Goal: Answer question/provide support: Share knowledge or assist other users

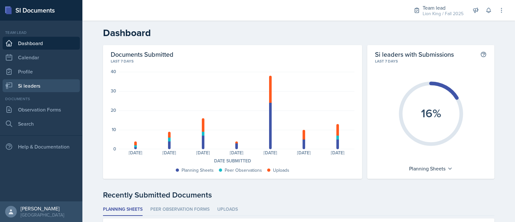
click at [41, 86] on link "Si leaders" at bounding box center [41, 85] width 77 height 13
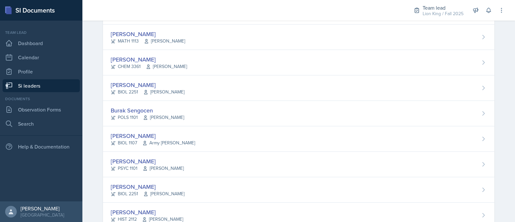
scroll to position [437, 0]
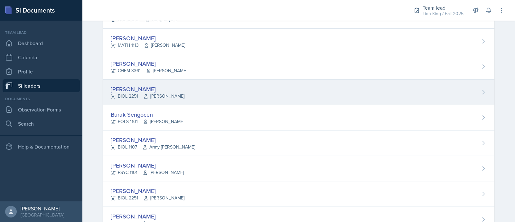
click at [475, 93] on div "Camille Richardson BIOL 2251 Andrew Schneider" at bounding box center [299, 92] width 392 height 25
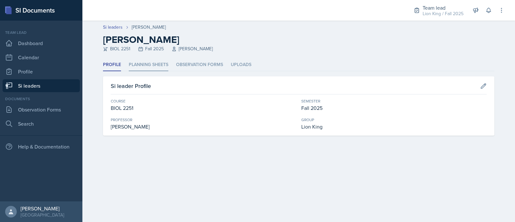
click at [145, 67] on li "Planning Sheets" at bounding box center [149, 65] width 40 height 13
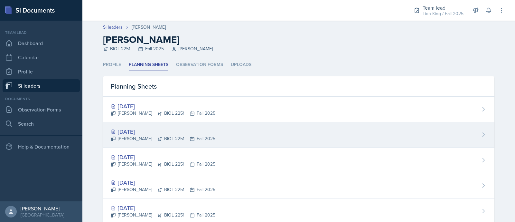
click at [166, 142] on div "Sep 23rd, 2025 Camille Richardson BIOL 2251 Fall 2025" at bounding box center [299, 134] width 392 height 25
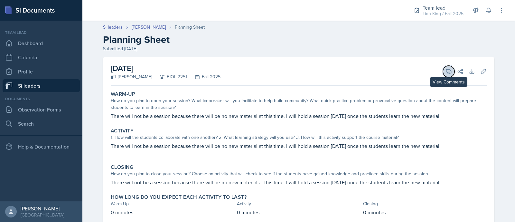
click at [446, 74] on icon at bounding box center [449, 71] width 6 height 6
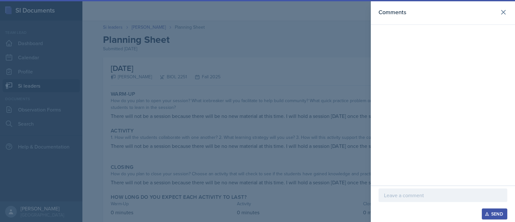
click at [410, 196] on p at bounding box center [443, 195] width 118 height 8
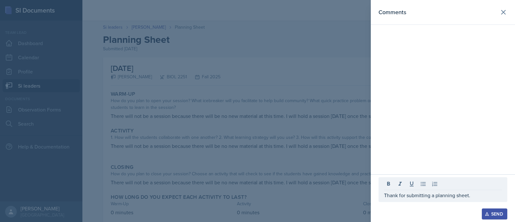
click at [489, 214] on icon "button" at bounding box center [487, 214] width 5 height 5
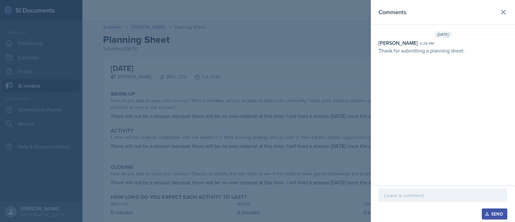
click at [391, 47] on p "Thank for submitting a planning sheet." at bounding box center [443, 51] width 129 height 8
click at [397, 195] on p at bounding box center [443, 195] width 118 height 8
click at [417, 52] on p "Thank for submitting a planning sheet." at bounding box center [443, 51] width 129 height 8
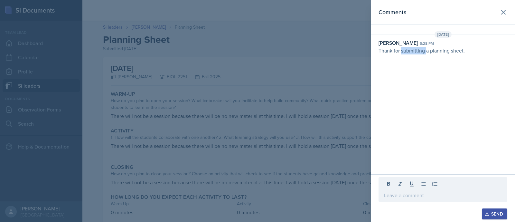
click at [417, 52] on p "Thank for submitting a planning sheet." at bounding box center [443, 51] width 129 height 8
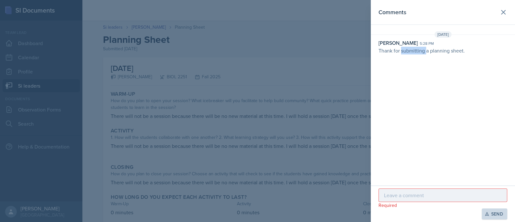
drag, startPoint x: 417, startPoint y: 52, endPoint x: 417, endPoint y: 42, distance: 10.3
click at [417, 42] on div "[PERSON_NAME]" at bounding box center [398, 43] width 39 height 8
click at [509, 10] on button at bounding box center [503, 12] width 13 height 13
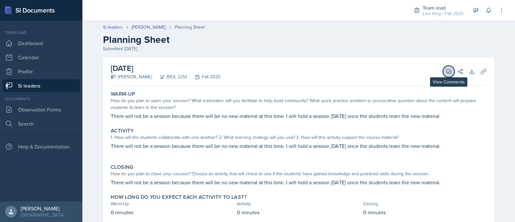
click at [448, 73] on icon at bounding box center [449, 71] width 5 height 5
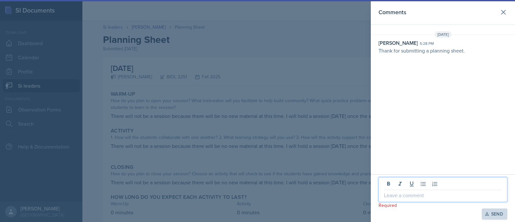
click at [402, 194] on p at bounding box center [443, 195] width 118 height 8
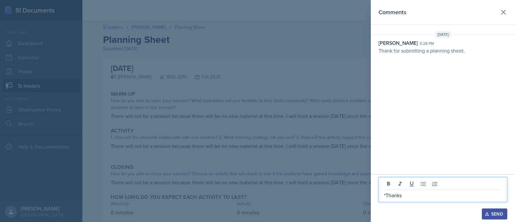
click at [489, 214] on icon "button" at bounding box center [487, 214] width 5 height 5
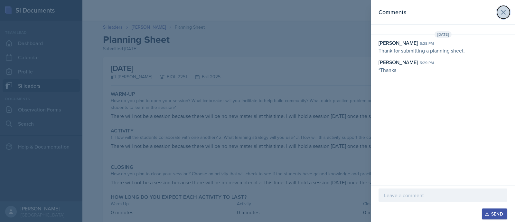
click at [501, 15] on icon at bounding box center [504, 12] width 8 height 8
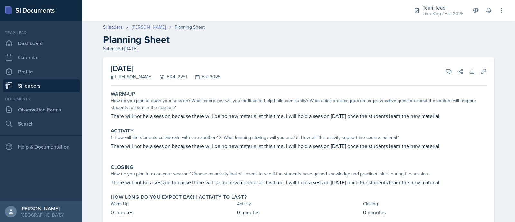
click at [159, 26] on link "[PERSON_NAME]" at bounding box center [149, 27] width 34 height 7
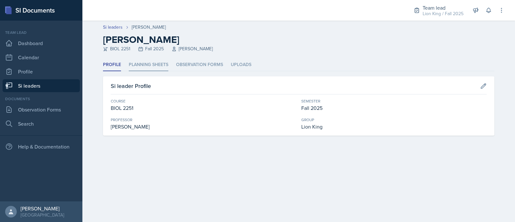
click at [159, 63] on li "Planning Sheets" at bounding box center [149, 65] width 40 height 13
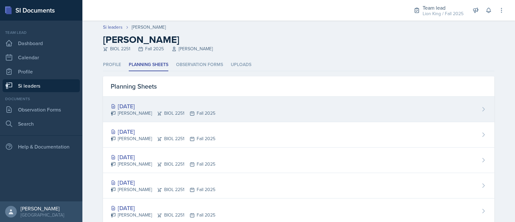
click at [166, 111] on div "Camille Richardson BIOL 2251 Fall 2025" at bounding box center [163, 113] width 105 height 7
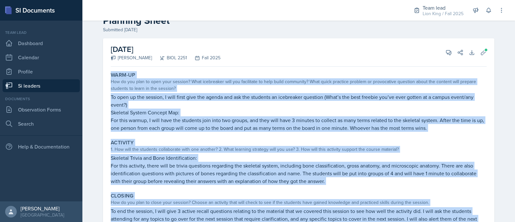
scroll to position [83, 0]
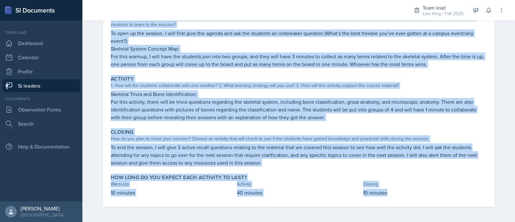
drag, startPoint x: 106, startPoint y: 91, endPoint x: 394, endPoint y: 192, distance: 305.2
click at [394, 192] on div "Warm-Up How do you plan to open your session? What icebreaker will you facilita…" at bounding box center [299, 105] width 376 height 201
copy div "Warm-Up How do you plan to open your session? What icebreaker will you facilita…"
click at [265, 64] on p "For this warmup, I will have the students join into two groups, and they will h…" at bounding box center [299, 59] width 376 height 15
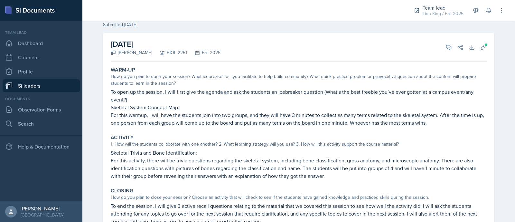
scroll to position [24, 0]
click at [450, 46] on span at bounding box center [451, 45] width 3 height 3
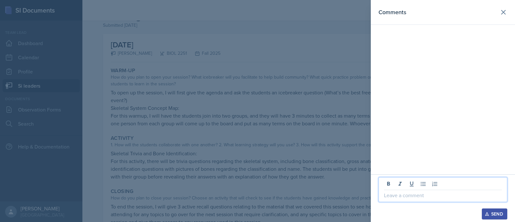
click at [389, 193] on p at bounding box center [443, 195] width 118 height 8
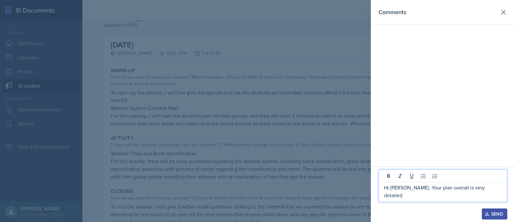
drag, startPoint x: 268, startPoint y: 34, endPoint x: 261, endPoint y: 31, distance: 7.2
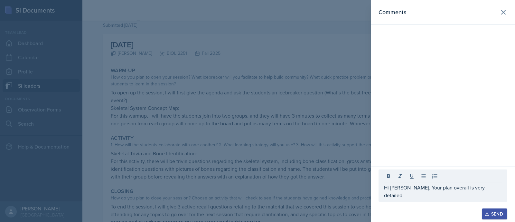
click at [495, 193] on p "Hi Camille. Your plan overall is very detailed" at bounding box center [443, 191] width 118 height 15
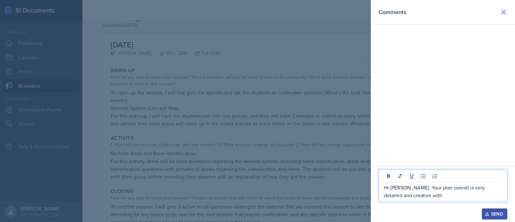
scroll to position [206, 0]
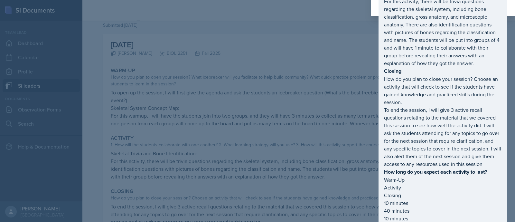
drag, startPoint x: 513, startPoint y: 113, endPoint x: 514, endPoint y: 151, distance: 38.3
click at [514, 151] on div "Hi Camille. Your plan overall is very detailed and creative with Warm-Up How do…" at bounding box center [443, 19] width 144 height 451
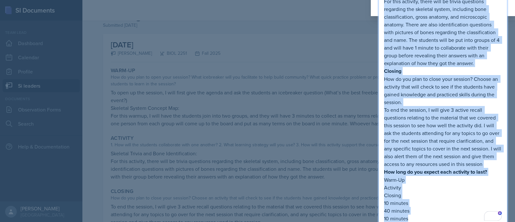
drag, startPoint x: 413, startPoint y: 216, endPoint x: 355, endPoint y: -12, distance: 234.9
click at [355, 0] on html "SI Documents Team lead Dashboard Calendar Profile Si leaders Documents Observat…" at bounding box center [257, 111] width 515 height 222
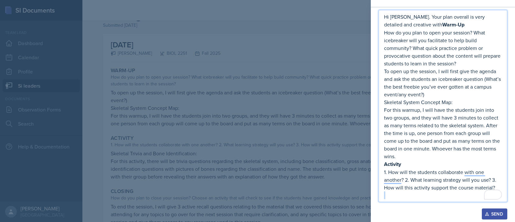
scroll to position [26, 0]
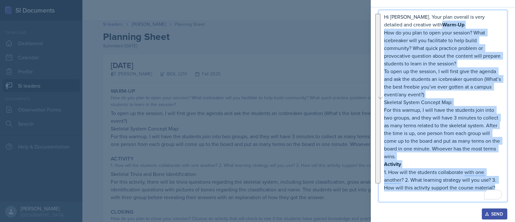
drag, startPoint x: 414, startPoint y: 26, endPoint x: 504, endPoint y: 190, distance: 187.2
click at [504, 190] on div "Hi Camille. Your plan overall is very detailed and creative with Warm-Up How do…" at bounding box center [443, 106] width 129 height 192
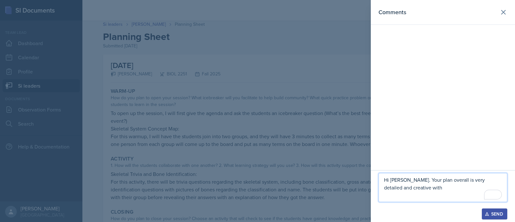
scroll to position [0, 0]
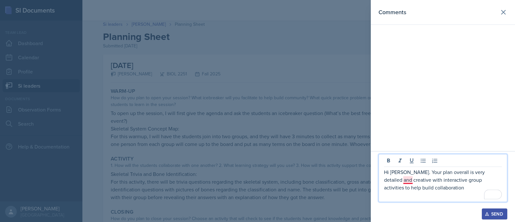
click at [407, 182] on p "Hi Camille. Your plan overall is very detailed and creative with interactive gr…" at bounding box center [443, 179] width 118 height 23
click at [429, 187] on p "Hi Camille. Your plan overall is very detailed and creative, with interactive g…" at bounding box center [443, 179] width 118 height 23
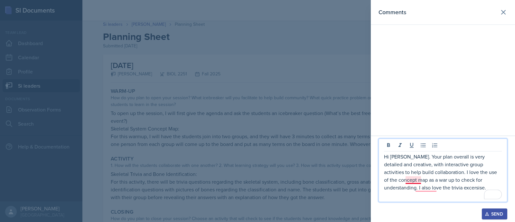
click at [415, 180] on p "Hi Camille. Your plan overall is very detailed and creative, with interactive g…" at bounding box center [443, 172] width 118 height 39
click at [414, 181] on p "Hi Camille. Your plan overall is very detailed and creative, with interactive g…" at bounding box center [443, 172] width 118 height 39
click at [410, 180] on p "Hi Camille. Your plan overall is very detailed and creative, with interactive g…" at bounding box center [443, 172] width 118 height 39
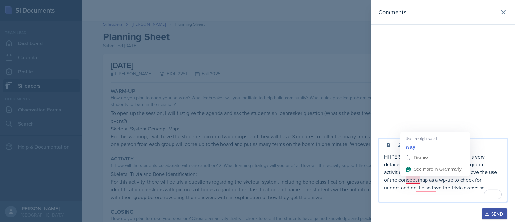
click at [412, 181] on p "Hi Camille. Your plan overall is very detailed and creative, with interactive g…" at bounding box center [443, 172] width 118 height 39
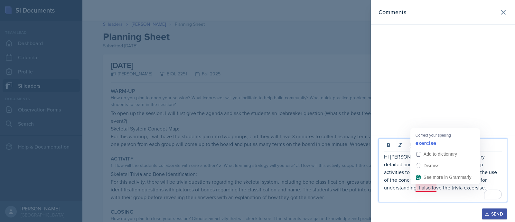
click at [429, 187] on p "Hi Camille. Your plan overall is very detailed and creative, with interactive g…" at bounding box center [443, 172] width 118 height 39
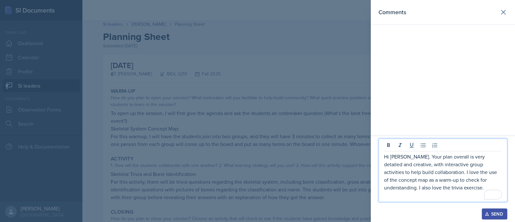
click at [449, 189] on p "Hi Camille. Your plan overall is very detailed and creative, with interactive g…" at bounding box center [443, 172] width 118 height 39
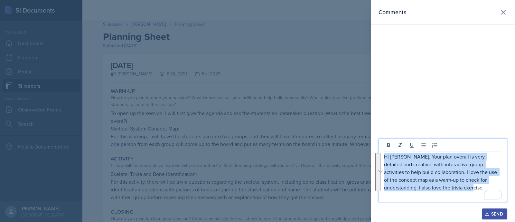
drag, startPoint x: 455, startPoint y: 191, endPoint x: 374, endPoint y: 154, distance: 89.5
click at [374, 154] on div "Hi Camille. Your plan overall is very detailed and creative, with interactive g…" at bounding box center [443, 179] width 144 height 86
click at [447, 183] on p "Hi Camille. Your plan overall is very detailed and creative, with interactive g…" at bounding box center [443, 172] width 118 height 39
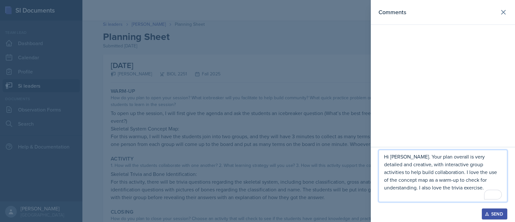
click at [443, 188] on p "Hi Camille. Your plan overall is very detailed and creative, with interactive g…" at bounding box center [443, 172] width 118 height 39
click at [393, 186] on p "Hi Camille. Your plan overall is very detailed and creative, with interactive g…" at bounding box center [443, 172] width 118 height 39
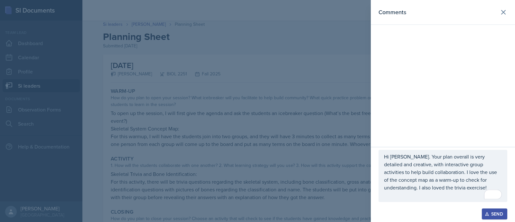
click at [489, 210] on button "Send" at bounding box center [494, 213] width 25 height 11
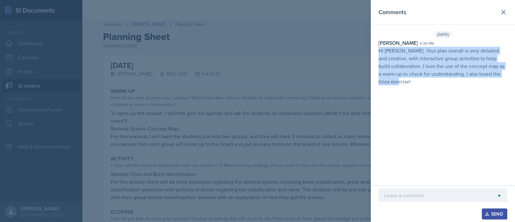
drag, startPoint x: 421, startPoint y: 81, endPoint x: 373, endPoint y: 48, distance: 58.3
click at [373, 48] on div "Asha-Kaye Johnson 5:36 pm Hi Camille. Your plan overall is very detailed and cr…" at bounding box center [443, 65] width 144 height 53
copy p "Hi Camille. Your plan overall is very detailed and creative, with interactive g…"
click at [271, 147] on div at bounding box center [257, 111] width 515 height 222
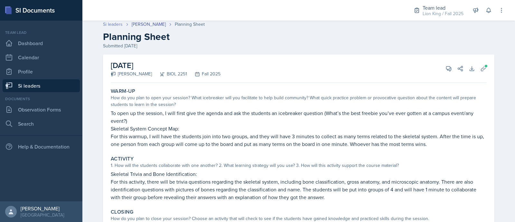
click at [114, 23] on link "Si leaders" at bounding box center [113, 24] width 20 height 7
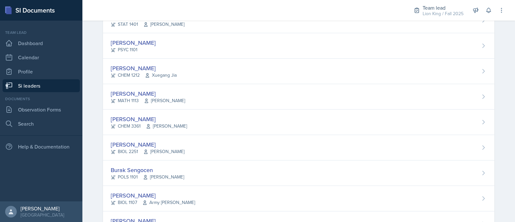
scroll to position [383, 0]
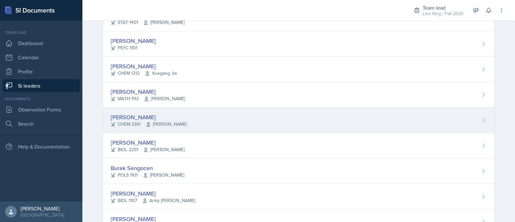
click at [478, 112] on div "Arthur Pena Aguilar CHEM 3361 Daniela Tapu" at bounding box center [299, 120] width 392 height 25
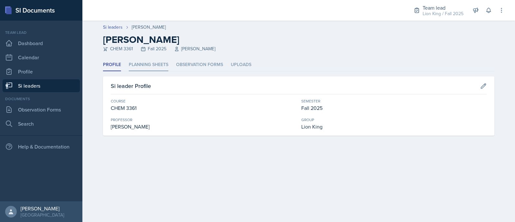
click at [153, 66] on li "Planning Sheets" at bounding box center [149, 65] width 40 height 13
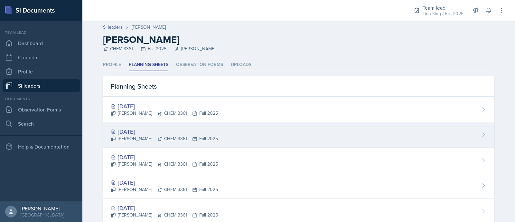
click at [170, 132] on div "[DATE]" at bounding box center [164, 131] width 107 height 9
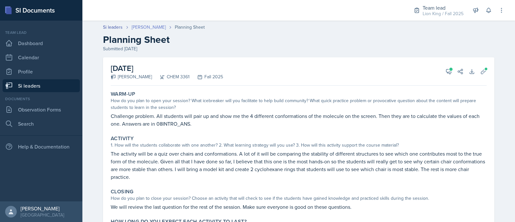
click at [137, 26] on link "[PERSON_NAME]" at bounding box center [149, 27] width 34 height 7
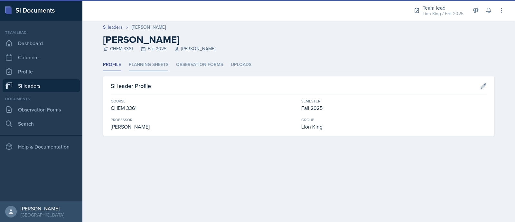
click at [152, 65] on li "Planning Sheets" at bounding box center [149, 65] width 40 height 13
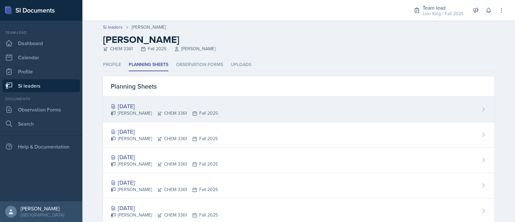
click at [170, 109] on div "[DATE]" at bounding box center [164, 106] width 107 height 9
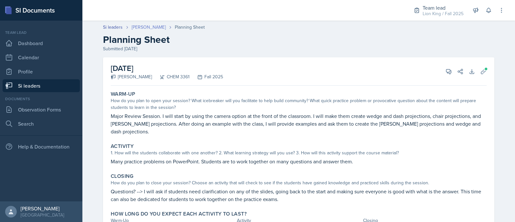
click at [150, 26] on link "[PERSON_NAME]" at bounding box center [149, 27] width 34 height 7
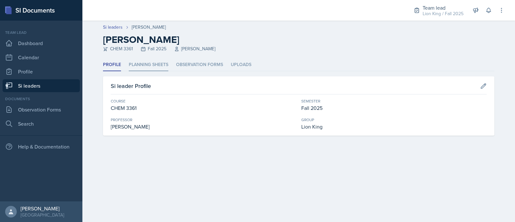
click at [153, 63] on li "Planning Sheets" at bounding box center [149, 65] width 40 height 13
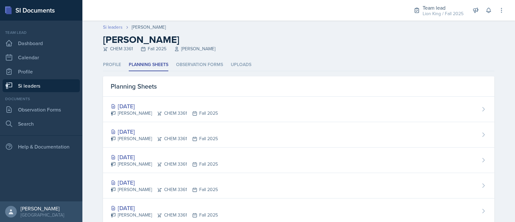
click at [112, 28] on link "Si leaders" at bounding box center [113, 27] width 20 height 7
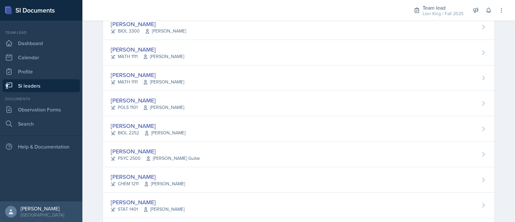
scroll to position [92, 0]
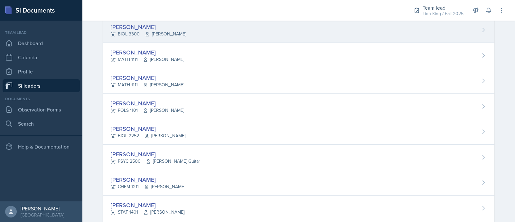
click at [461, 26] on div "Roger Brown BIOL 3300 Jennifer Cooper" at bounding box center [299, 29] width 392 height 25
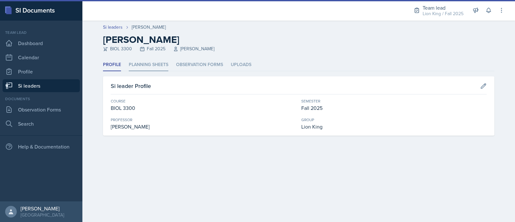
click at [155, 66] on li "Planning Sheets" at bounding box center [149, 65] width 40 height 13
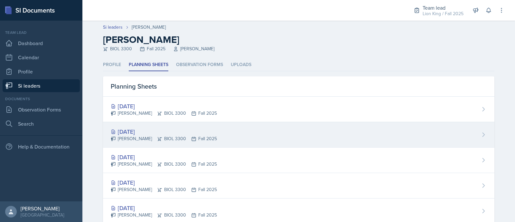
click at [194, 132] on div "[DATE]" at bounding box center [164, 131] width 106 height 9
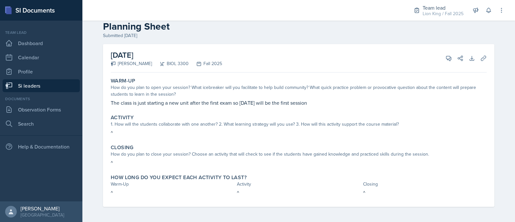
scroll to position [10, 0]
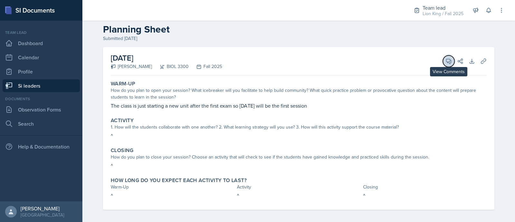
click at [443, 62] on button "View Comments" at bounding box center [449, 61] width 12 height 12
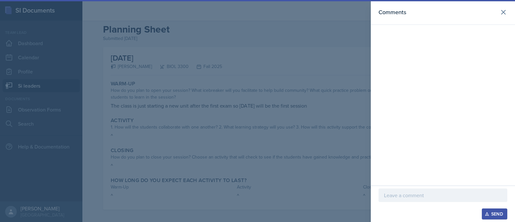
click at [406, 197] on p at bounding box center [443, 195] width 118 height 8
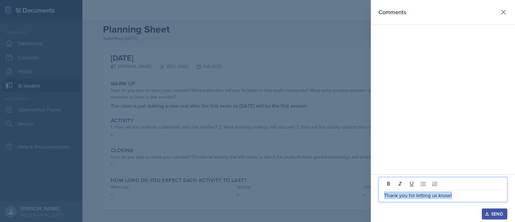
drag, startPoint x: 468, startPoint y: 197, endPoint x: 381, endPoint y: 188, distance: 87.4
click at [381, 188] on div "Thank you for letting us know!" at bounding box center [443, 189] width 129 height 25
copy p "Thank you for letting us know!"
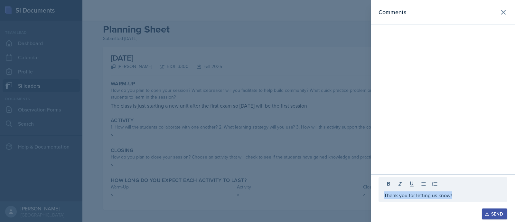
click at [488, 216] on icon "button" at bounding box center [487, 214] width 5 height 5
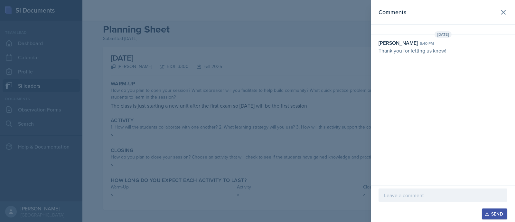
click at [511, 6] on header "Comments" at bounding box center [443, 12] width 144 height 25
click at [502, 11] on icon at bounding box center [504, 12] width 4 height 4
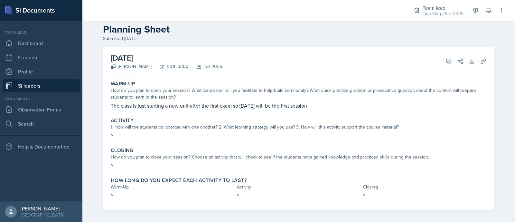
scroll to position [0, 0]
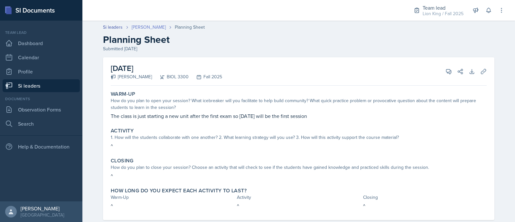
click at [139, 30] on link "[PERSON_NAME]" at bounding box center [149, 27] width 34 height 7
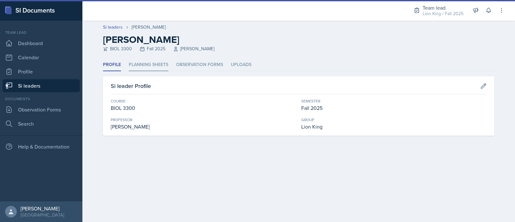
click at [151, 68] on li "Planning Sheets" at bounding box center [149, 65] width 40 height 13
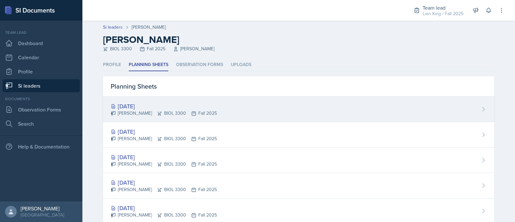
click at [166, 103] on div "[DATE]" at bounding box center [164, 106] width 106 height 9
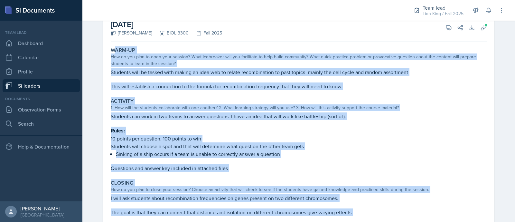
scroll to position [93, 0]
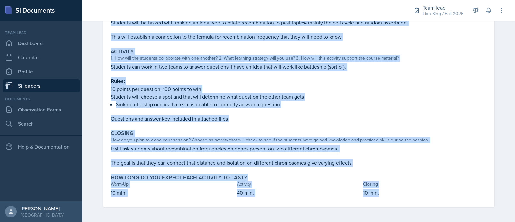
drag, startPoint x: 110, startPoint y: 91, endPoint x: 377, endPoint y: 192, distance: 285.6
click at [377, 192] on div "Warm-Up How do you plan to open your session? What icebreaker will you facilita…" at bounding box center [299, 101] width 376 height 212
copy div "arm-Up How do you plan to open your session? What icebreaker will you facilitat…"
click at [493, 82] on div "September 25th, 2025 Roger Brown BIOL 3300 Fall 2025 View Comments Comments Sen…" at bounding box center [299, 93] width 412 height 258
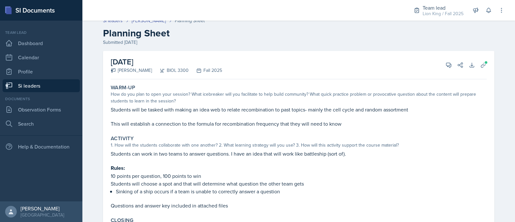
scroll to position [0, 0]
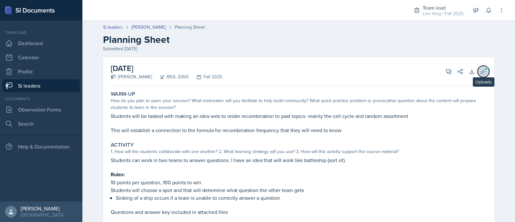
click at [484, 70] on button "Uploads" at bounding box center [484, 72] width 12 height 12
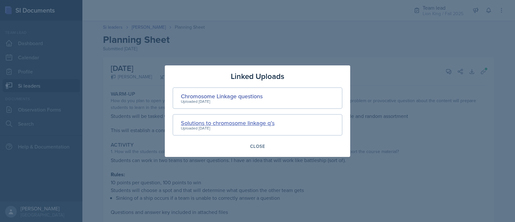
click at [270, 122] on div "Solutions to chromosome linkage q’s" at bounding box center [228, 123] width 94 height 9
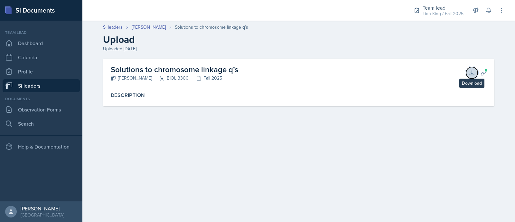
click at [472, 76] on button "Download" at bounding box center [472, 73] width 12 height 12
click at [142, 26] on link "[PERSON_NAME]" at bounding box center [149, 27] width 34 height 7
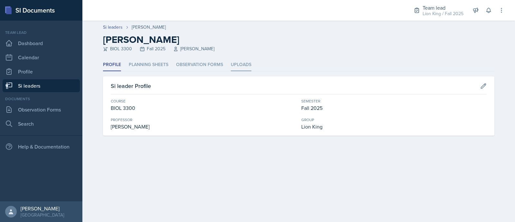
click at [240, 62] on li "Uploads" at bounding box center [241, 65] width 21 height 13
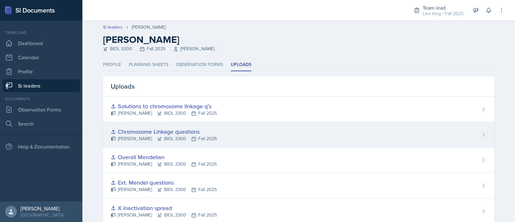
click at [190, 127] on div "Chromosome Linkage questions" at bounding box center [164, 131] width 106 height 9
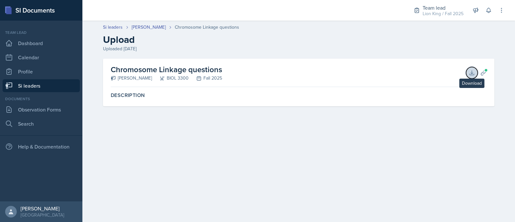
click at [469, 75] on icon at bounding box center [472, 73] width 6 height 6
click at [109, 28] on link "Si leaders" at bounding box center [113, 27] width 20 height 7
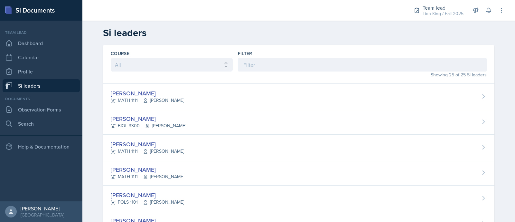
drag, startPoint x: 147, startPoint y: 117, endPoint x: 132, endPoint y: 113, distance: 14.6
click at [132, 113] on div "Roger Brown BIOL 3300 Jennifer Cooper" at bounding box center [299, 121] width 392 height 25
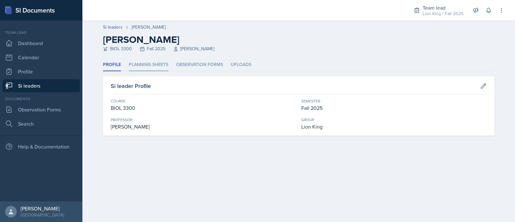
click at [141, 66] on li "Planning Sheets" at bounding box center [149, 65] width 40 height 13
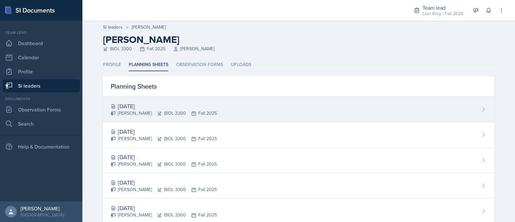
click at [157, 113] on div "Roger Brown BIOL 3300 Fall 2025" at bounding box center [164, 113] width 106 height 7
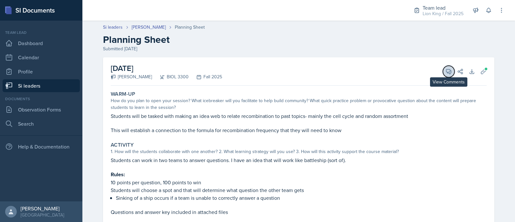
click at [448, 71] on icon at bounding box center [449, 71] width 6 height 6
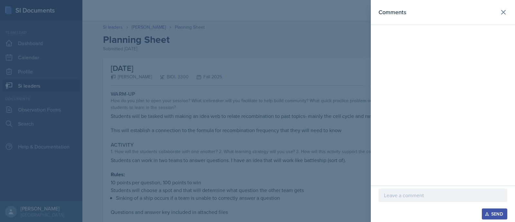
click at [416, 194] on p at bounding box center [443, 195] width 118 height 8
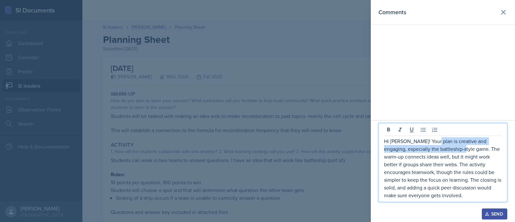
drag, startPoint x: 432, startPoint y: 140, endPoint x: 462, endPoint y: 145, distance: 30.6
click at [462, 145] on p "Hi Roger! Your plan is creative and engaging, especially the battleship-style g…" at bounding box center [443, 168] width 118 height 62
click at [463, 140] on p "Hi Roger! Your plan is creative and engaging, especially the battleship-style g…" at bounding box center [443, 168] width 118 height 62
drag, startPoint x: 463, startPoint y: 140, endPoint x: 440, endPoint y: 139, distance: 23.5
click at [440, 139] on p "Hi Roger! Your plan is creative and engaging, especially the battleship-style g…" at bounding box center [443, 168] width 118 height 62
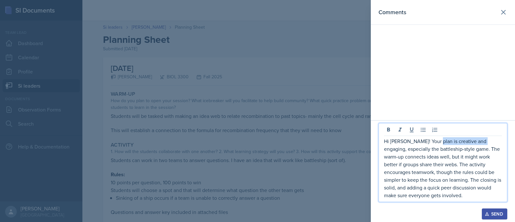
click at [440, 139] on p "Hi Roger! Your plan is creative and engaging, especially the battleship-style g…" at bounding box center [443, 168] width 118 height 62
click at [465, 150] on p "Hi Roger! Your plan is creative and engaging, especially the battleship-style g…" at bounding box center [443, 168] width 118 height 62
click at [468, 152] on p "Hi Roger! Your plan is creative and engaging, especially the battleship-style g…" at bounding box center [443, 168] width 118 height 62
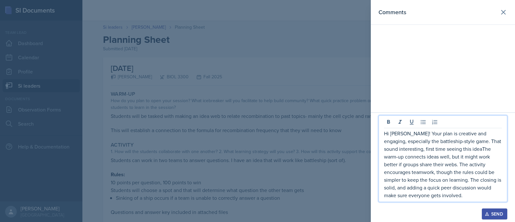
click at [464, 135] on p "Hi Roger! Your plan is creative and engaging, especially the battleship-style g…" at bounding box center [443, 164] width 118 height 70
drag, startPoint x: 461, startPoint y: 135, endPoint x: 409, endPoint y: 130, distance: 53.0
click at [409, 130] on p "Hi Roger! Your plan is creative and engaging, especially the battleship-style g…" at bounding box center [443, 164] width 118 height 70
click at [430, 150] on p "Hi Roger! This plan is engaging, especially the battleship-style game. That sou…" at bounding box center [443, 164] width 118 height 70
click at [431, 150] on p "Hi Roger! This plan is engaging, especially the battleship-style game. That sou…" at bounding box center [443, 164] width 118 height 70
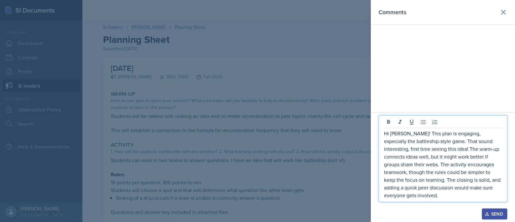
click at [399, 161] on p "Hi Roger! This plan is engaging, especially the battleship-style game. That sou…" at bounding box center [443, 164] width 118 height 70
click at [440, 164] on p "Hi Roger! This plan is engaging, especially the battleship-style game. That sou…" at bounding box center [443, 164] width 118 height 70
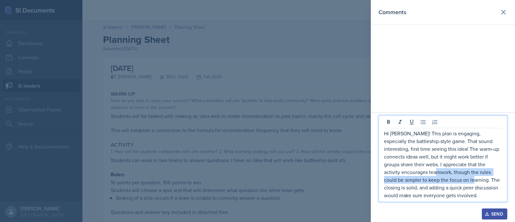
drag, startPoint x: 410, startPoint y: 171, endPoint x: 448, endPoint y: 180, distance: 38.4
click at [448, 180] on p "Hi Roger! This plan is engaging, especially the battleship-style game. That sou…" at bounding box center [443, 164] width 118 height 70
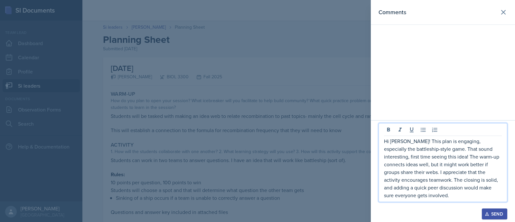
click at [451, 180] on p "Hi Roger! This plan is engaging, especially the battleship-style game. That sou…" at bounding box center [443, 168] width 118 height 62
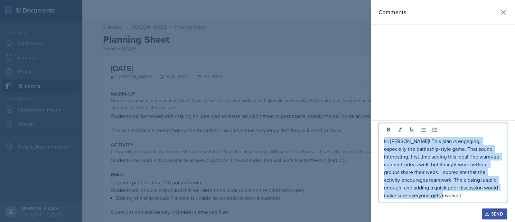
drag, startPoint x: 420, startPoint y: 195, endPoint x: 381, endPoint y: 140, distance: 66.8
click at [381, 140] on div "Hi Roger! This plan is engaging, especially the battleship-style game. That sou…" at bounding box center [443, 162] width 129 height 79
click at [430, 155] on p "Hi Roger! This plan is engaging, especially the battleship-style game. That sou…" at bounding box center [443, 168] width 118 height 62
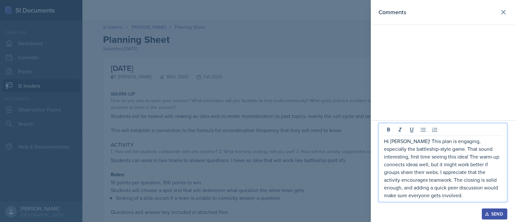
click at [433, 157] on p "Hi Roger! This plan is engaging, especially the battleship-style game. That sou…" at bounding box center [443, 168] width 118 height 62
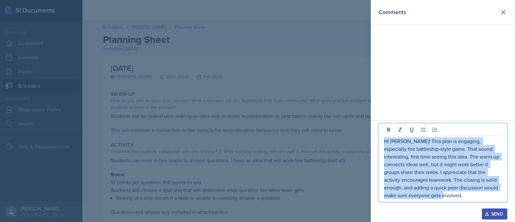
drag, startPoint x: 422, startPoint y: 195, endPoint x: 378, endPoint y: 142, distance: 68.2
click at [378, 142] on div "Hi Roger! This plan is engaging, especially the battleship-style game. That sou…" at bounding box center [443, 171] width 144 height 102
copy p "Hi Roger! This plan is engaging, especially the battleship-style game. That sou…"
click at [428, 116] on div "Comments" at bounding box center [443, 60] width 144 height 120
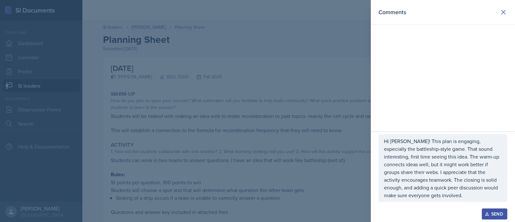
click at [489, 215] on icon "button" at bounding box center [487, 214] width 4 height 4
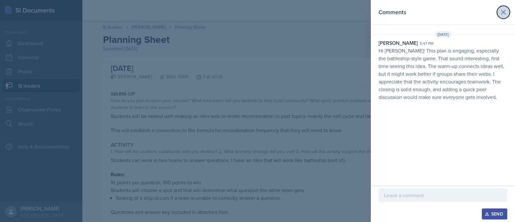
click at [503, 12] on icon at bounding box center [504, 12] width 4 height 4
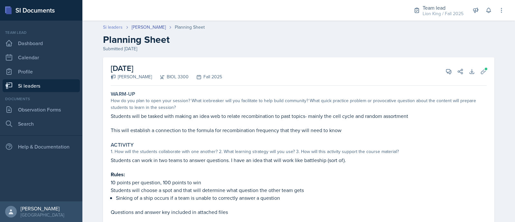
click at [109, 27] on link "Si leaders" at bounding box center [113, 27] width 20 height 7
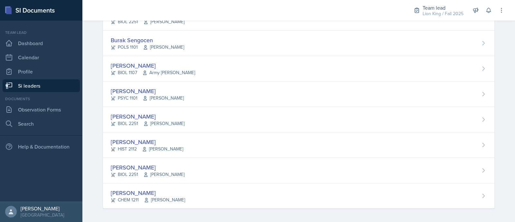
scroll to position [505, 0]
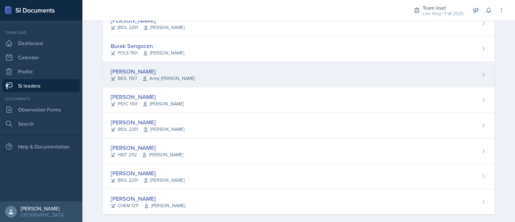
click at [394, 74] on div "Simas Simokaitis BIOL 1107 Army Lester" at bounding box center [299, 74] width 392 height 25
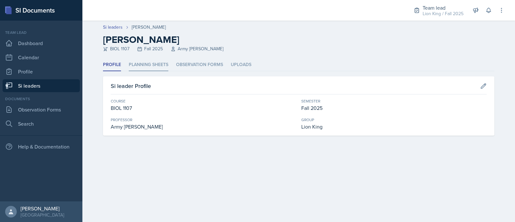
click at [156, 62] on li "Planning Sheets" at bounding box center [149, 65] width 40 height 13
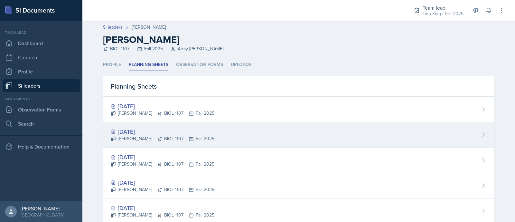
click at [200, 134] on div "[DATE]" at bounding box center [163, 131] width 104 height 9
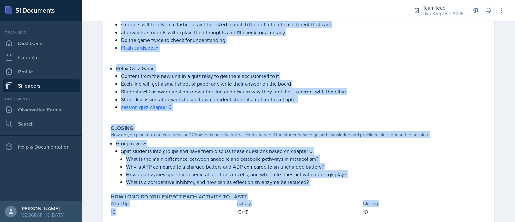
scroll to position [187, 0]
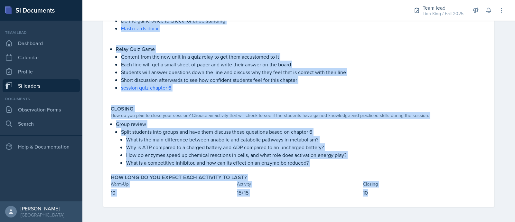
drag, startPoint x: 104, startPoint y: 90, endPoint x: 404, endPoint y: 217, distance: 326.2
click at [404, 217] on div "September 23rd, 2025 Simas Simokaitis BIOL 1107 Fall 2025 View Comments Comment…" at bounding box center [299, 46] width 412 height 352
copy div "Warm-Up How do you plan to open your session? What icebreaker will you facilita…"
click at [169, 87] on p "session quiz chapter 6" at bounding box center [304, 88] width 366 height 8
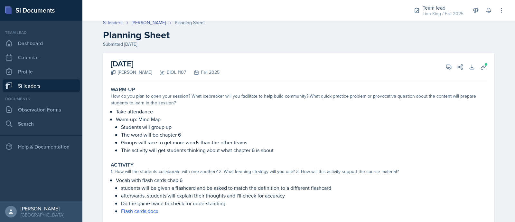
scroll to position [0, 0]
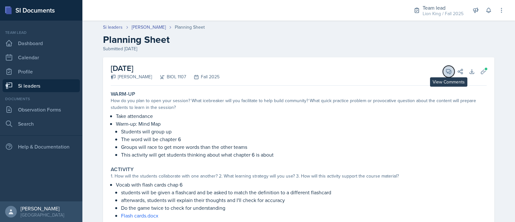
click at [447, 69] on icon at bounding box center [449, 71] width 5 height 5
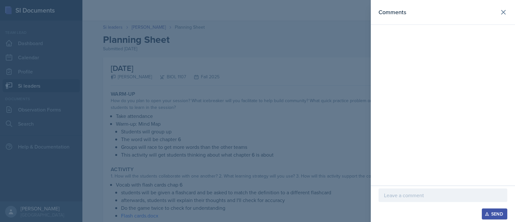
click at [399, 195] on p at bounding box center [443, 195] width 118 height 8
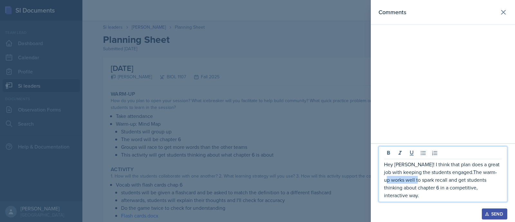
drag, startPoint x: 414, startPoint y: 189, endPoint x: 383, endPoint y: 187, distance: 30.6
click at [383, 187] on div "Hey Simas! I think that plan does a great job with keeping the students engaged…" at bounding box center [443, 174] width 129 height 56
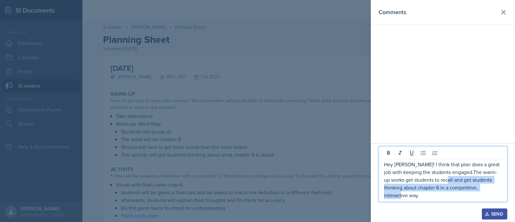
drag, startPoint x: 444, startPoint y: 188, endPoint x: 496, endPoint y: 196, distance: 52.5
click at [496, 196] on p "Hey Simas! I think that plan does a great job with keeping the students engaged…" at bounding box center [443, 179] width 118 height 39
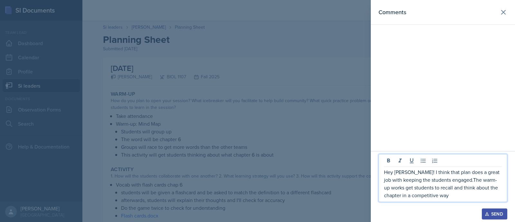
click at [455, 182] on p "Hey Simas! I think that plan does a great job with keeping the students engaged…" at bounding box center [443, 183] width 118 height 31
click at [454, 182] on p "Hey Simas! I think that plan does a great job with keeping the students engaged…" at bounding box center [443, 183] width 118 height 31
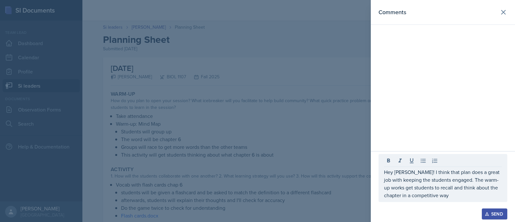
click at [435, 199] on div "Hey Simas! I think that plan does a great job with keeping the students engaged…" at bounding box center [443, 178] width 129 height 48
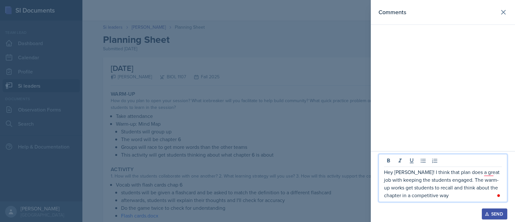
click at [431, 195] on p "Hey Simas! I think that plan does a great job with keeping the students engaged…" at bounding box center [443, 183] width 118 height 31
click at [488, 173] on p "Hey Simas! I think that plan does a great job with keeping the students engaged…" at bounding box center [443, 183] width 118 height 31
click at [443, 199] on div "Hey Simas! I think that plan does a great job of keeping the students engaged. …" at bounding box center [443, 178] width 129 height 48
click at [429, 196] on p "Hey Simas! I think that plan does a great job of keeping the students engaged. …" at bounding box center [443, 183] width 118 height 31
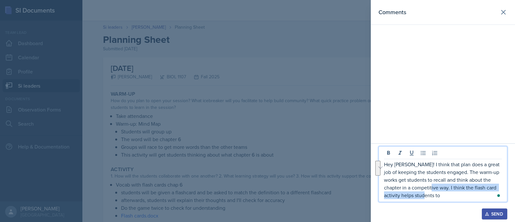
drag, startPoint x: 426, startPoint y: 188, endPoint x: 435, endPoint y: 196, distance: 12.6
click at [435, 196] on p "Hey Simas! I think that plan does a great job of keeping the students engaged. …" at bounding box center [443, 179] width 118 height 39
click at [432, 195] on p "Hey Simas! I think that plan does a great job of keeping the students engaged. …" at bounding box center [443, 179] width 118 height 39
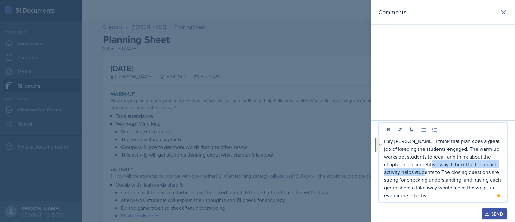
drag, startPoint x: 426, startPoint y: 163, endPoint x: 424, endPoint y: 173, distance: 10.2
click at [424, 173] on p "Hey Simas! I think that plan does a great job of keeping the students engaged. …" at bounding box center [443, 168] width 118 height 62
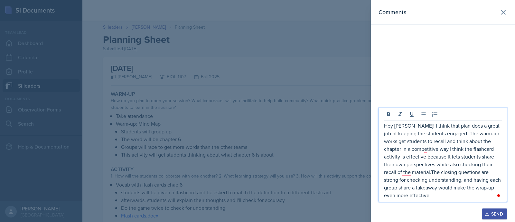
click at [421, 195] on p "Hey Simas! I think that plan does a great job of keeping the students engaged. …" at bounding box center [443, 160] width 118 height 77
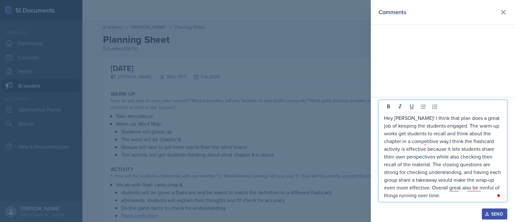
click at [451, 187] on p "Hey Simas! I think that plan does a great job of keeping the students engaged. …" at bounding box center [443, 156] width 118 height 85
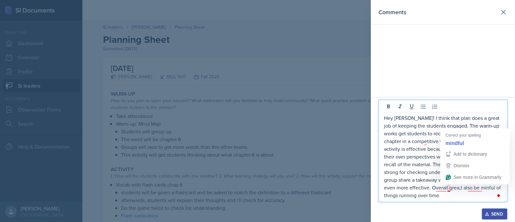
click at [450, 186] on p "Hey Simas! I think that plan does a great job of keeping the students engaged. …" at bounding box center [443, 156] width 118 height 85
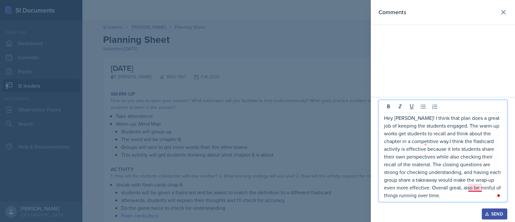
click at [477, 190] on p "Hey Simas! I think that plan does a great job of keeping the students engaged. …" at bounding box center [443, 156] width 118 height 85
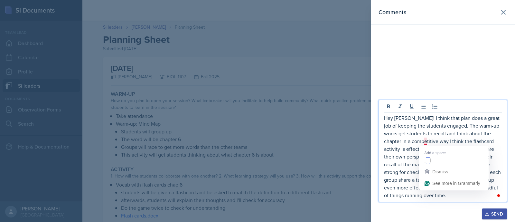
click at [425, 144] on p "Hey Simas! I think that plan does a great job of keeping the students engaged. …" at bounding box center [443, 156] width 118 height 85
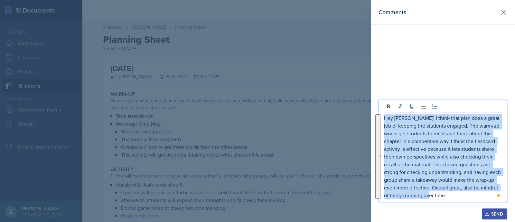
click at [382, 120] on section "Comments Hey Simas! I think that plan does a great job of keeping the students …" at bounding box center [443, 111] width 144 height 222
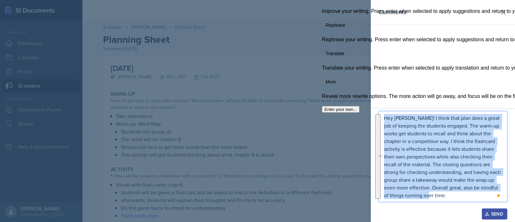
copy p "Hey Simas! I think that plan does a great job of keeping the students engaged. …"
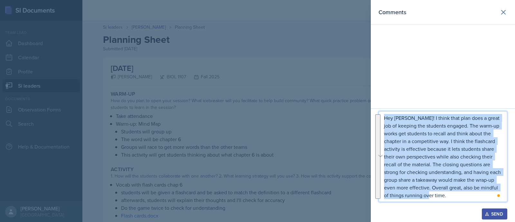
click at [393, 120] on p "Hey Simas! I think that plan does a great job of keeping the students engaged. …" at bounding box center [443, 156] width 118 height 85
drag, startPoint x: 448, startPoint y: 197, endPoint x: 383, endPoint y: 118, distance: 101.8
click at [383, 118] on section "Comments Hey Simas! I think that plan does a great job of keeping the students …" at bounding box center [443, 111] width 144 height 222
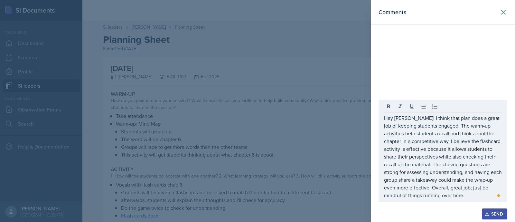
drag, startPoint x: 383, startPoint y: 114, endPoint x: 468, endPoint y: 197, distance: 118.4
click at [468, 197] on div "Hey Simas! I think that plan does a great job of keeping students engaged. The …" at bounding box center [443, 151] width 129 height 102
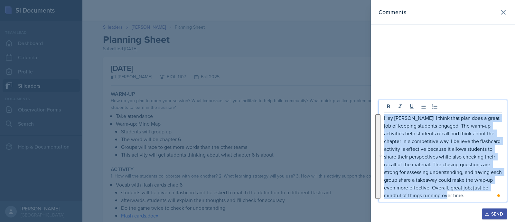
drag, startPoint x: 447, startPoint y: 196, endPoint x: 384, endPoint y: 119, distance: 99.5
click at [384, 119] on p "Hey Simas! I think that plan does a great job of keeping students engaged. The …" at bounding box center [443, 156] width 118 height 85
copy p "Hey Simas! I think that plan does a great job of keeping students engaged. The …"
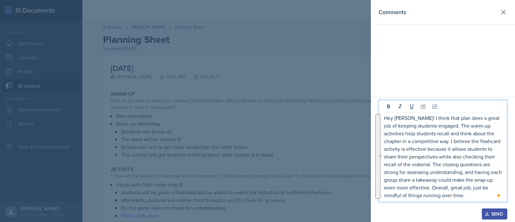
click at [422, 214] on div "Send" at bounding box center [443, 213] width 129 height 11
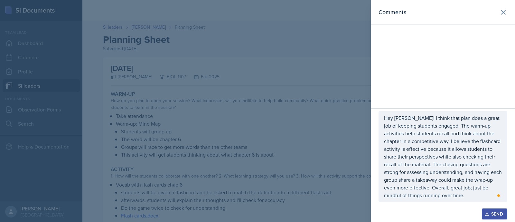
click at [492, 211] on div "Send" at bounding box center [494, 213] width 17 height 5
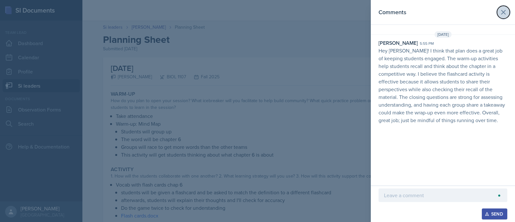
click at [507, 9] on icon at bounding box center [504, 12] width 8 height 8
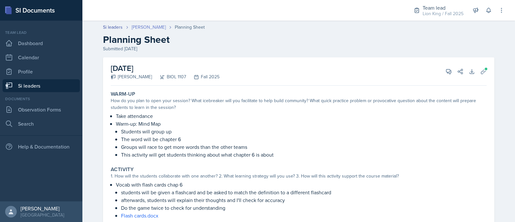
click at [155, 25] on link "[PERSON_NAME]" at bounding box center [149, 27] width 34 height 7
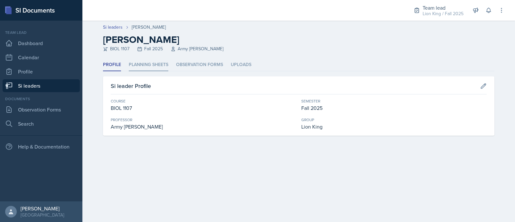
click at [153, 63] on li "Planning Sheets" at bounding box center [149, 65] width 40 height 13
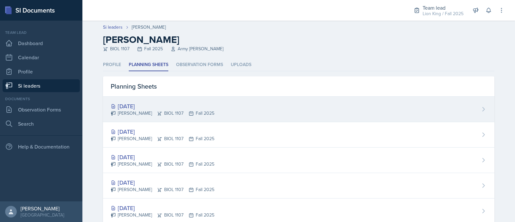
click at [174, 105] on div "[DATE]" at bounding box center [163, 106] width 104 height 9
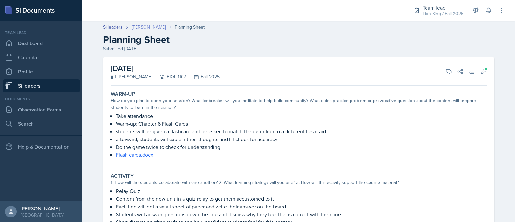
click at [137, 27] on link "[PERSON_NAME]" at bounding box center [149, 27] width 34 height 7
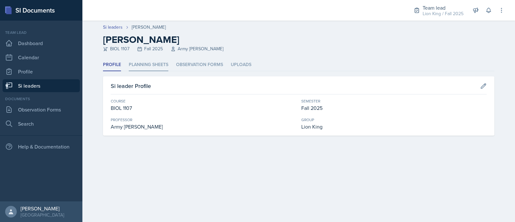
click at [145, 61] on li "Planning Sheets" at bounding box center [149, 65] width 40 height 13
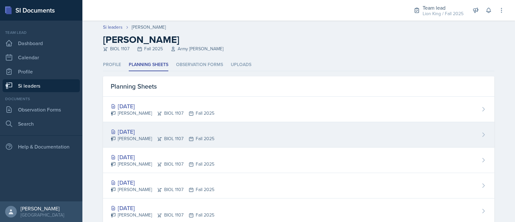
click at [164, 130] on div "[DATE]" at bounding box center [163, 131] width 104 height 9
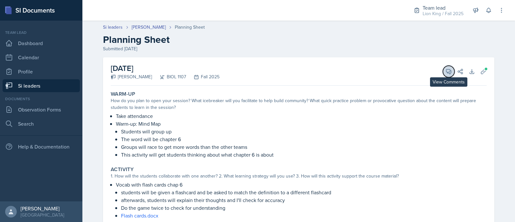
click at [446, 70] on icon at bounding box center [449, 71] width 6 height 6
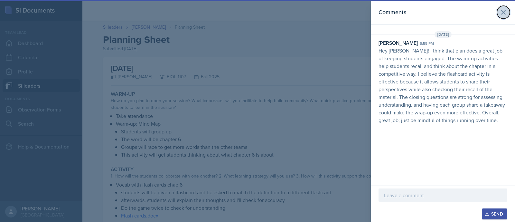
click at [500, 11] on icon at bounding box center [504, 12] width 8 height 8
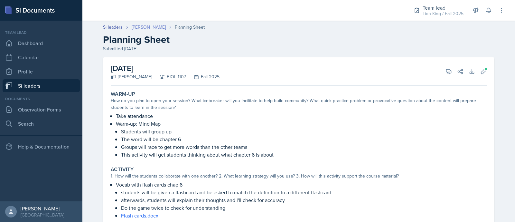
click at [150, 25] on link "[PERSON_NAME]" at bounding box center [149, 27] width 34 height 7
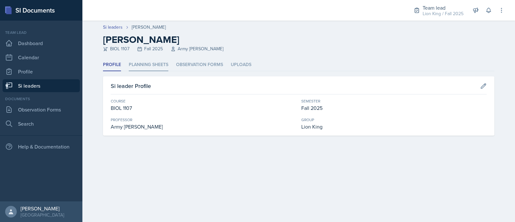
click at [139, 65] on li "Planning Sheets" at bounding box center [149, 65] width 40 height 13
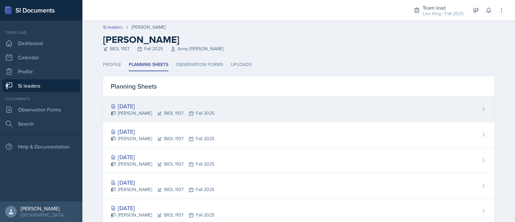
click at [132, 103] on div "[DATE]" at bounding box center [163, 106] width 104 height 9
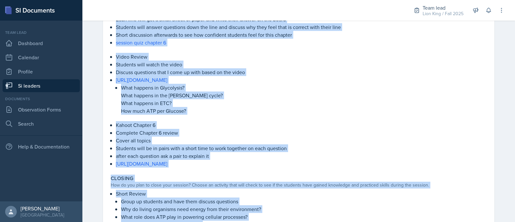
scroll to position [249, 0]
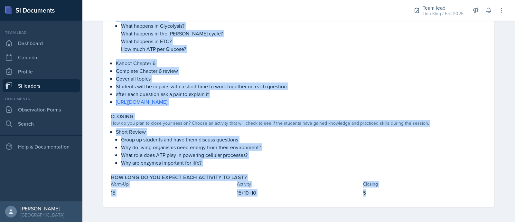
drag, startPoint x: 107, startPoint y: 55, endPoint x: 425, endPoint y: 205, distance: 351.4
click at [425, 205] on div "Warm-Up How do you plan to open your session? What icebreaker will you facilita…" at bounding box center [299, 22] width 376 height 367
copy div "Warm-Up How do you plan to open your session? What icebreaker will you facilita…"
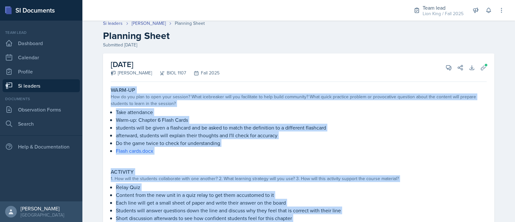
scroll to position [3, 0]
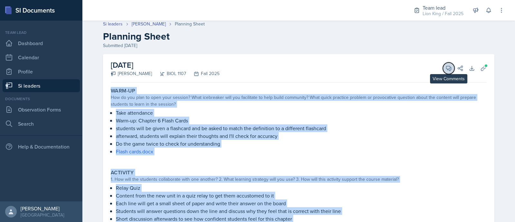
click at [446, 67] on icon at bounding box center [449, 68] width 6 height 6
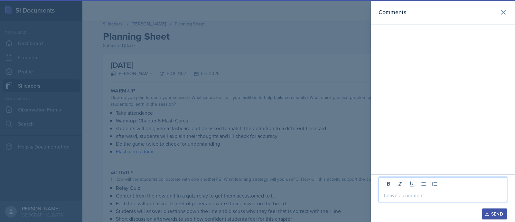
click at [406, 195] on p at bounding box center [443, 195] width 118 height 8
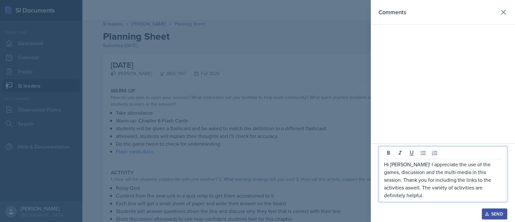
click at [389, 194] on p "Hi Simas! I appreciate the use of the games, discussion and the multi-media in …" at bounding box center [443, 179] width 118 height 39
click at [388, 201] on div "Hi Simas! I appreciate the use of the games, discussion and the multi-media in …" at bounding box center [443, 174] width 129 height 56
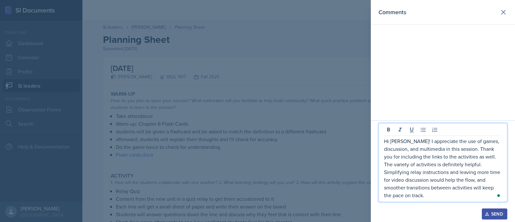
scroll to position [249, 0]
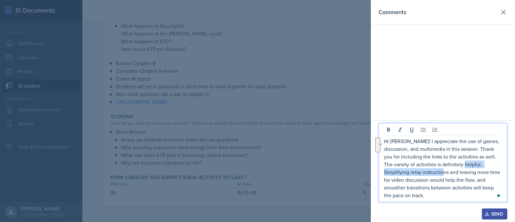
drag, startPoint x: 435, startPoint y: 171, endPoint x: 471, endPoint y: 163, distance: 37.1
click at [471, 163] on p "Hi [PERSON_NAME]! I appreciate the use of games, discussion, and multimedia in …" at bounding box center [443, 168] width 118 height 62
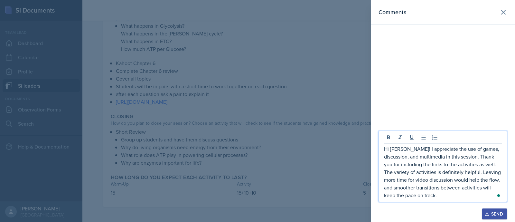
click at [394, 179] on p "Hi [PERSON_NAME]! I appreciate the use of games, discussion, and multimedia in …" at bounding box center [443, 172] width 118 height 54
click at [394, 189] on p "Hi [PERSON_NAME]! I appreciate the use of games, discussion, and multimedia in …" at bounding box center [443, 172] width 118 height 54
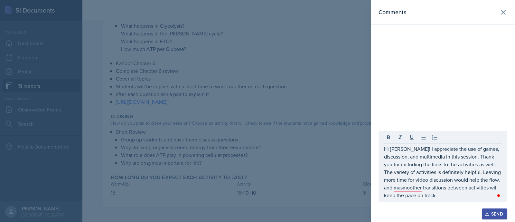
drag, startPoint x: 441, startPoint y: 200, endPoint x: 446, endPoint y: 179, distance: 21.2
click at [446, 179] on div "Hi [PERSON_NAME]! I appreciate the use of games, discussion, and multimedia in …" at bounding box center [443, 166] width 129 height 71
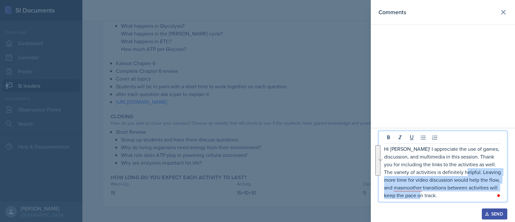
drag, startPoint x: 472, startPoint y: 175, endPoint x: 472, endPoint y: 196, distance: 21.3
click at [472, 196] on p "Hi [PERSON_NAME]! I appreciate the use of games, discussion, and multimedia in …" at bounding box center [443, 172] width 118 height 54
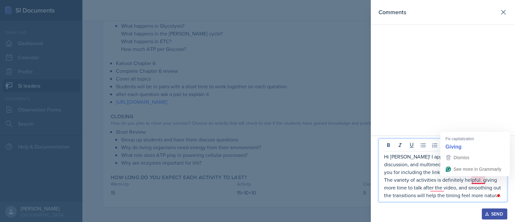
click at [473, 181] on p "Hi [PERSON_NAME]! I appreciate the use of games, discussion, and multimedia in …" at bounding box center [443, 176] width 118 height 46
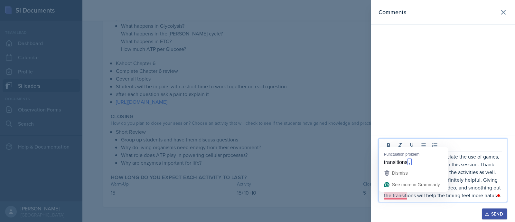
click at [394, 195] on p "Hi [PERSON_NAME]! I appreciate the use of games, discussion, and multimedia in …" at bounding box center [443, 176] width 118 height 46
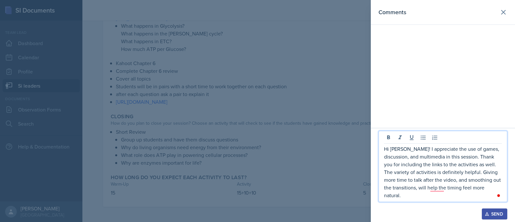
click at [495, 196] on p "Hi [PERSON_NAME]! I appreciate the use of games, discussion, and multimedia in …" at bounding box center [443, 172] width 118 height 54
click at [440, 186] on p "Hi [PERSON_NAME]! I appreciate the use of games, discussion, and multimedia in …" at bounding box center [443, 172] width 118 height 54
click at [403, 198] on p "Hi [PERSON_NAME]! I appreciate the use of games, discussion, and multimedia in …" at bounding box center [443, 172] width 118 height 54
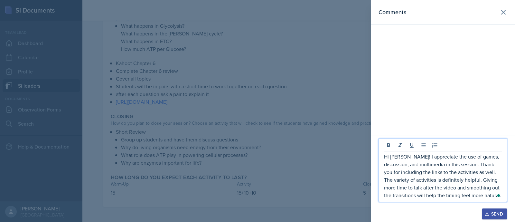
click at [492, 195] on p "Hi [PERSON_NAME]! I appreciate the use of games, discussion, and multimedia in …" at bounding box center [443, 176] width 118 height 46
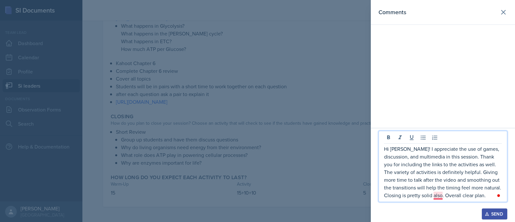
click at [440, 197] on p "Hi [PERSON_NAME]! I appreciate the use of games, discussion, and multimedia in …" at bounding box center [443, 172] width 118 height 54
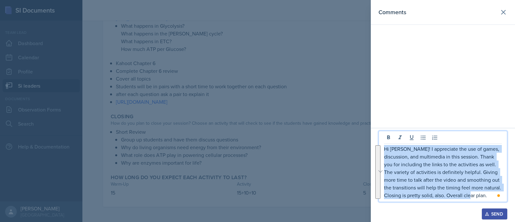
drag, startPoint x: 385, startPoint y: 148, endPoint x: 494, endPoint y: 194, distance: 118.4
click at [494, 194] on p "Hi [PERSON_NAME]! I appreciate the use of games, discussion, and multimedia in …" at bounding box center [443, 172] width 118 height 54
copy p "Hi [PERSON_NAME]! I appreciate the use of games, discussion, and multimedia in …"
click at [498, 216] on div "Send" at bounding box center [494, 213] width 17 height 5
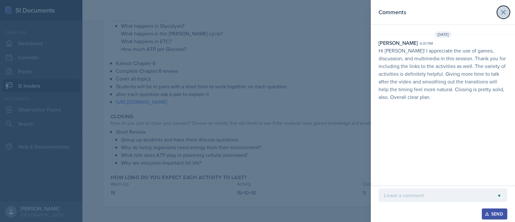
click at [505, 9] on icon at bounding box center [504, 12] width 8 height 8
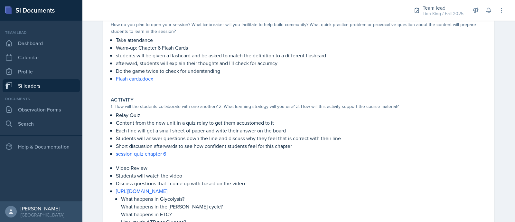
scroll to position [0, 0]
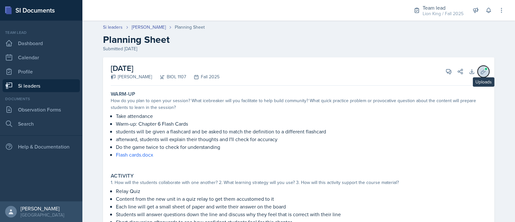
click at [483, 73] on icon at bounding box center [483, 71] width 6 height 6
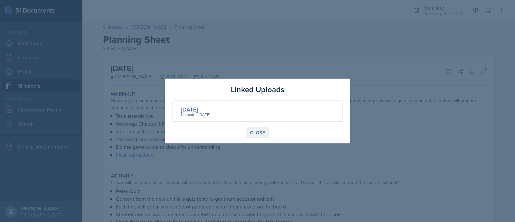
click at [257, 133] on div "Close" at bounding box center [257, 132] width 15 height 5
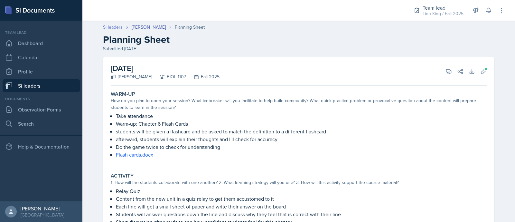
click at [103, 26] on link "Si leaders" at bounding box center [113, 27] width 20 height 7
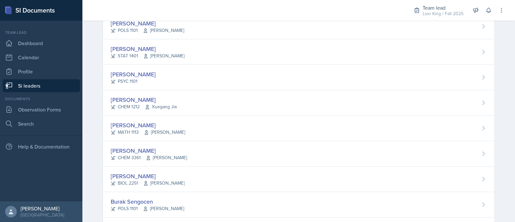
scroll to position [345, 0]
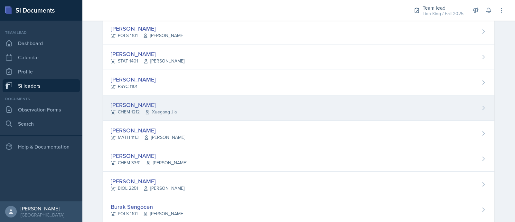
click at [467, 108] on div "[PERSON_NAME] CHEM 1212 Xuegang Jia" at bounding box center [299, 107] width 392 height 25
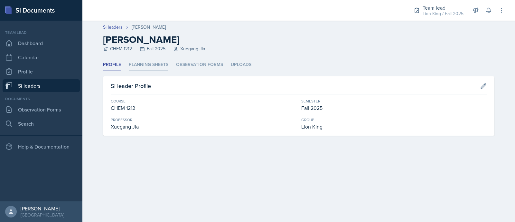
click at [165, 63] on li "Planning Sheets" at bounding box center [149, 65] width 40 height 13
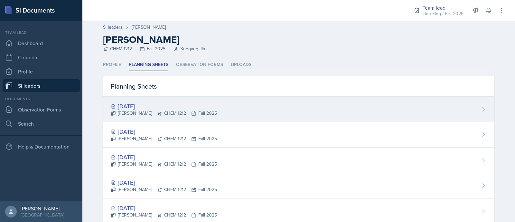
click at [188, 110] on div "[PERSON_NAME] CHEM 1212 Fall 2025" at bounding box center [164, 113] width 106 height 7
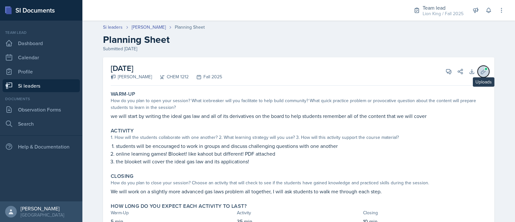
click at [481, 70] on icon at bounding box center [483, 71] width 6 height 6
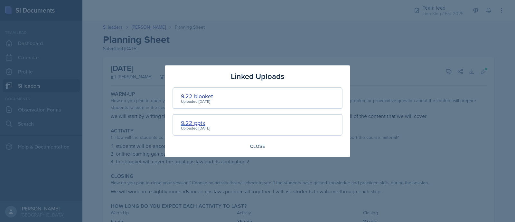
click at [191, 124] on div "9.22 pptx" at bounding box center [195, 123] width 29 height 9
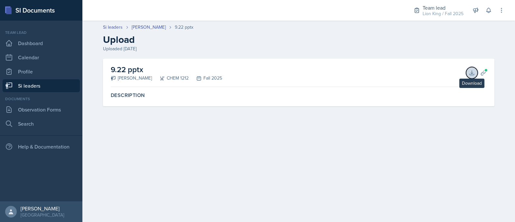
click at [471, 71] on icon at bounding box center [472, 73] width 6 height 6
click at [474, 69] on button "Download" at bounding box center [472, 73] width 12 height 12
click at [148, 28] on link "[PERSON_NAME]" at bounding box center [149, 27] width 34 height 7
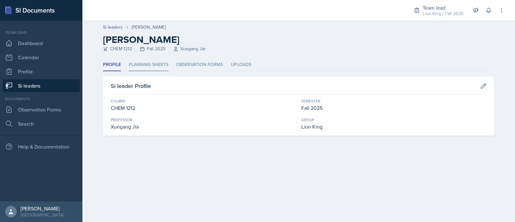
click at [136, 67] on li "Planning Sheets" at bounding box center [149, 65] width 40 height 13
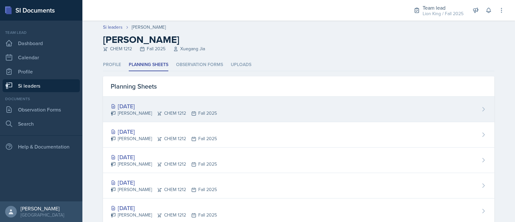
click at [164, 109] on div "[DATE]" at bounding box center [164, 106] width 106 height 9
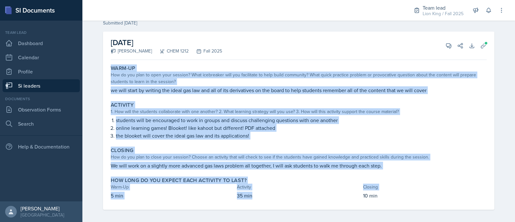
scroll to position [29, 0]
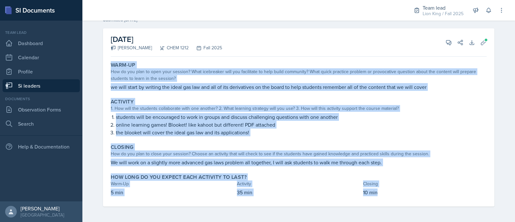
drag, startPoint x: 108, startPoint y: 90, endPoint x: 380, endPoint y: 191, distance: 290.0
click at [380, 191] on div "Warm-Up How do you plan to open your session? What icebreaker will you facilita…" at bounding box center [299, 132] width 376 height 147
copy div "Warm-Up How do you plan to open your session? What icebreaker will you facilita…"
click at [447, 43] on icon at bounding box center [449, 42] width 5 height 5
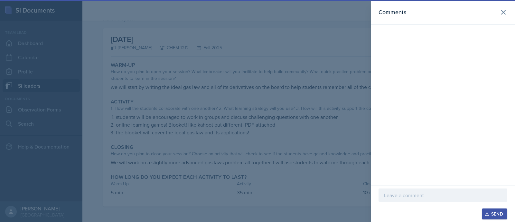
click at [404, 197] on p at bounding box center [443, 195] width 118 height 8
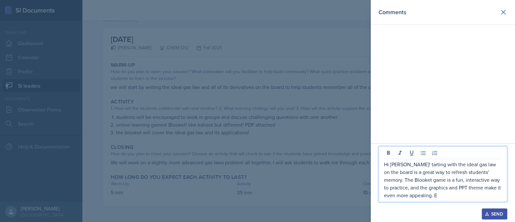
click at [409, 190] on p "Hi [PERSON_NAME]! tarting with the ideal gas law on the board is a great way to…" at bounding box center [443, 179] width 118 height 39
click at [417, 195] on p "Hi [PERSON_NAME]! tarting with the ideal gas law on the board is a great way to…" at bounding box center [443, 179] width 118 height 39
click at [396, 179] on p "Hi [PERSON_NAME]! tarting with the ideal gas law on the board is a great way to…" at bounding box center [443, 179] width 118 height 39
click at [476, 196] on p "Hi [PERSON_NAME]! tarting with the ideal gas law on the board is a great way to…" at bounding box center [443, 179] width 118 height 39
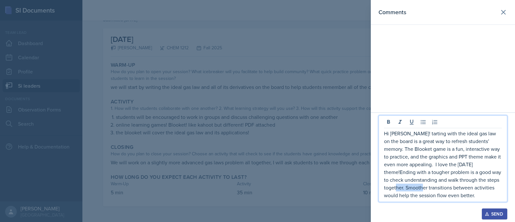
drag, startPoint x: 385, startPoint y: 188, endPoint x: 411, endPoint y: 189, distance: 25.8
click at [411, 189] on p "Hi [PERSON_NAME]! tarting with the ideal gas law on the board is a great way to…" at bounding box center [443, 164] width 118 height 70
drag, startPoint x: 478, startPoint y: 189, endPoint x: 479, endPoint y: 193, distance: 3.8
click at [479, 193] on p "Hi [PERSON_NAME]! tarting with the ideal gas law on the board is a great way to…" at bounding box center [443, 164] width 118 height 70
click at [405, 130] on p "Hi [PERSON_NAME]! tarting with the ideal gas law on the board is a great way to…" at bounding box center [443, 164] width 118 height 70
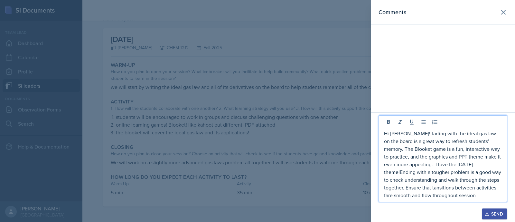
click at [406, 131] on p "Hi [PERSON_NAME]! tarting with the ideal gas law on the board is a great way to…" at bounding box center [443, 164] width 118 height 70
click at [468, 164] on p "Hi [PERSON_NAME]! Starting with the ideal gas law on the board is a great way t…" at bounding box center [443, 164] width 118 height 70
click at [434, 165] on p "Hi [PERSON_NAME]! Starting with the ideal gas law on the board is a great way t…" at bounding box center [443, 164] width 118 height 70
click at [399, 171] on p "Hi [PERSON_NAME]! Starting with the ideal gas law on the board is a great way t…" at bounding box center [443, 164] width 118 height 70
click at [457, 188] on p "Hi [PERSON_NAME]! Starting with the ideal gas law on the board is a great way t…" at bounding box center [443, 164] width 118 height 70
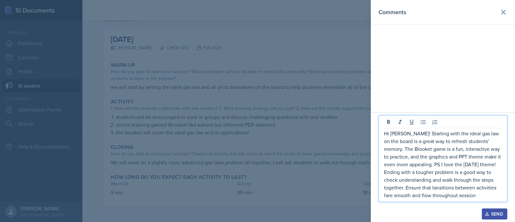
click at [476, 163] on p "Hi [PERSON_NAME]! Starting with the ideal gas law on the board is a great way t…" at bounding box center [443, 164] width 118 height 70
click at [407, 150] on p "Hi [PERSON_NAME]! Starting with the ideal gas law on the board is a great way t…" at bounding box center [443, 164] width 118 height 70
click at [441, 166] on p "Hi [PERSON_NAME]! Starting with the ideal gas law on the board is a great way t…" at bounding box center [443, 164] width 118 height 70
click at [448, 190] on p "Hi [PERSON_NAME]! Starting with the ideal gas law on the board is a great way t…" at bounding box center [443, 164] width 118 height 70
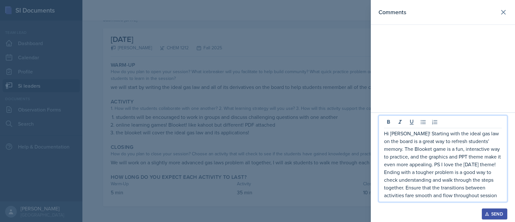
click at [407, 195] on p "Hi [PERSON_NAME]! Starting with the ideal gas law on the board is a great way t…" at bounding box center [443, 164] width 118 height 70
click at [495, 194] on p "Hi [PERSON_NAME]! Starting with the ideal gas law on the board is a great way t…" at bounding box center [443, 164] width 118 height 70
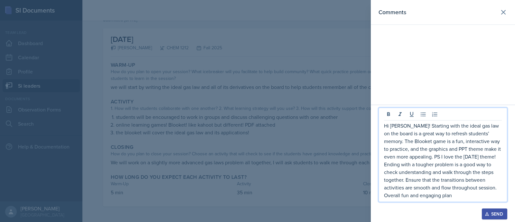
click at [401, 141] on p "Hi [PERSON_NAME]! Starting with the ideal gas law on the board is a great way t…" at bounding box center [443, 160] width 118 height 77
drag, startPoint x: 401, startPoint y: 141, endPoint x: 389, endPoint y: 127, distance: 19.0
click at [389, 127] on p "Hi [PERSON_NAME]! Starting with the ideal gas law on the board is a great way t…" at bounding box center [443, 160] width 118 height 77
click at [457, 195] on p "Hi [PERSON_NAME]! Starting with the ideal gas law on the board is a great way t…" at bounding box center [443, 160] width 118 height 77
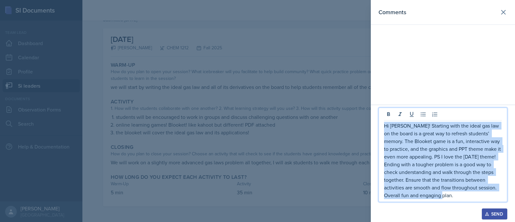
drag, startPoint x: 457, startPoint y: 195, endPoint x: 383, endPoint y: 121, distance: 104.8
click at [383, 121] on div "Hi [PERSON_NAME]! Starting with the ideal gas law on the board is a great way t…" at bounding box center [443, 155] width 129 height 94
copy p "Hi [PERSON_NAME]! Starting with the ideal gas law on the board is a great way t…"
click at [457, 195] on p "Hi [PERSON_NAME]! Starting with the ideal gas law on the board is a great way t…" at bounding box center [443, 160] width 118 height 77
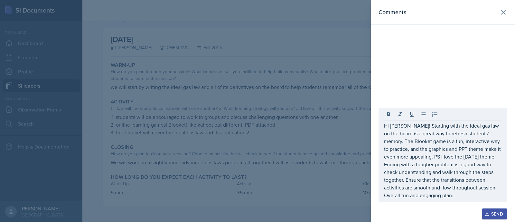
click at [487, 214] on icon "button" at bounding box center [487, 214] width 5 height 5
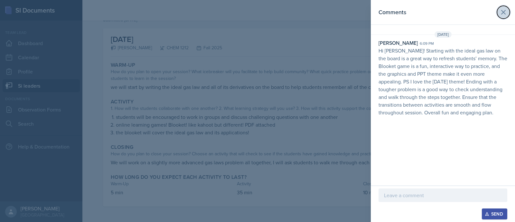
click at [504, 11] on icon at bounding box center [504, 12] width 8 height 8
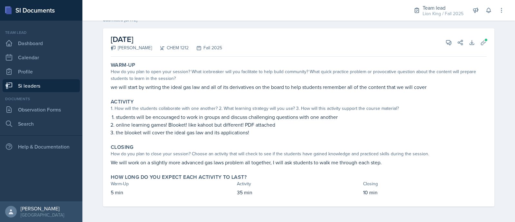
scroll to position [0, 0]
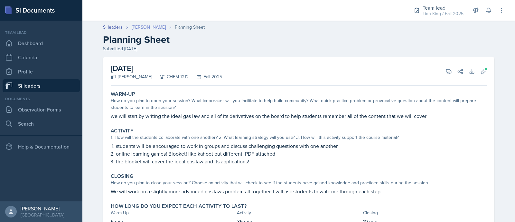
click at [147, 26] on link "[PERSON_NAME]" at bounding box center [149, 27] width 34 height 7
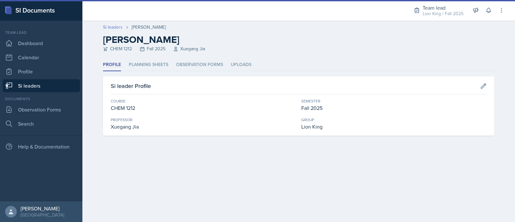
click at [109, 29] on link "Si leaders" at bounding box center [113, 27] width 20 height 7
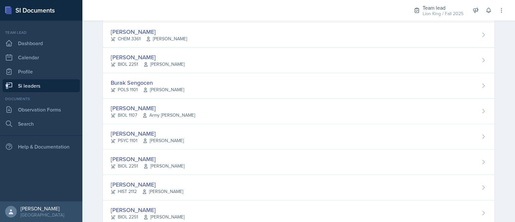
scroll to position [511, 0]
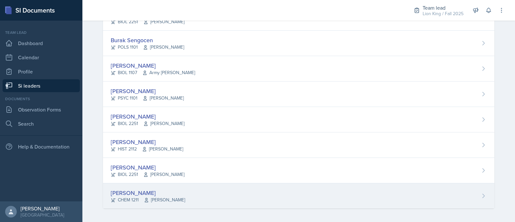
click at [386, 195] on div "[PERSON_NAME] CHEM 1211 [PERSON_NAME]" at bounding box center [299, 195] width 392 height 25
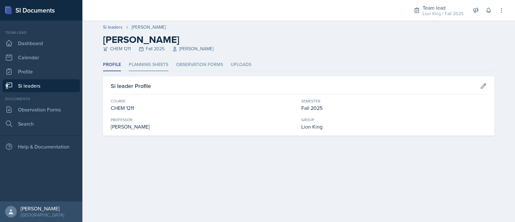
click at [163, 67] on li "Planning Sheets" at bounding box center [149, 65] width 40 height 13
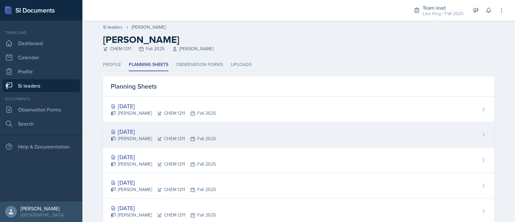
click at [179, 126] on div "[DATE] [PERSON_NAME] CHEM 1211 Fall 2025" at bounding box center [299, 134] width 392 height 25
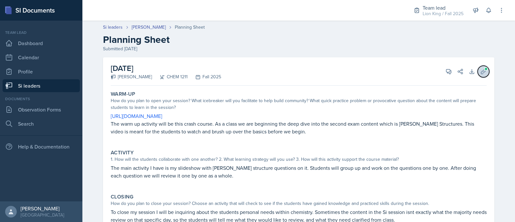
click at [481, 66] on button "Uploads" at bounding box center [484, 72] width 12 height 12
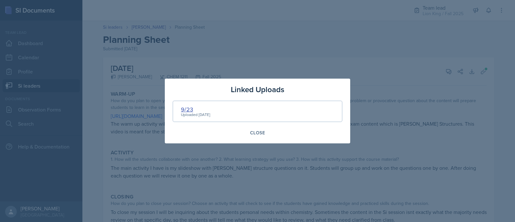
click at [192, 105] on div "9/23" at bounding box center [195, 109] width 29 height 9
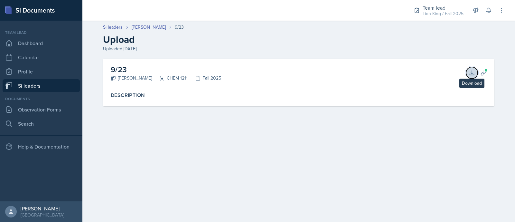
click at [474, 73] on icon at bounding box center [472, 73] width 6 height 6
click at [148, 28] on link "[PERSON_NAME]" at bounding box center [149, 27] width 34 height 7
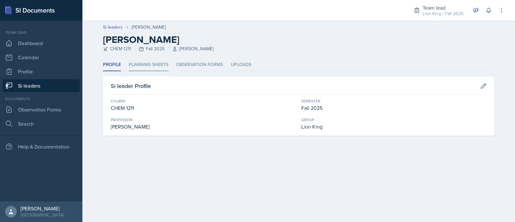
click at [143, 64] on li "Planning Sheets" at bounding box center [149, 65] width 40 height 13
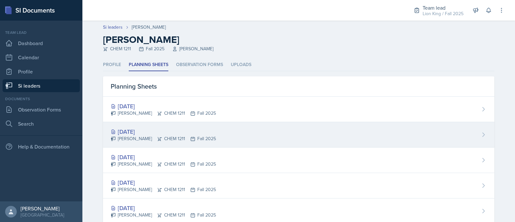
click at [128, 133] on div "[DATE]" at bounding box center [163, 131] width 105 height 9
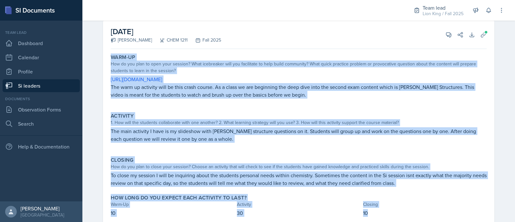
scroll to position [57, 0]
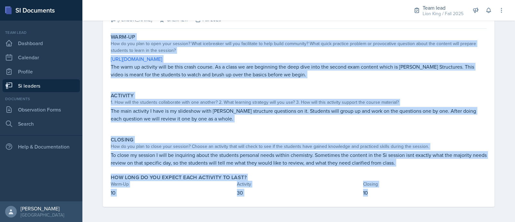
drag, startPoint x: 108, startPoint y: 92, endPoint x: 396, endPoint y: 206, distance: 309.5
click at [396, 206] on div "Warm-Up How do you plan to open your session? What icebreaker will you facilita…" at bounding box center [299, 119] width 376 height 176
copy div "Warm-Up How do you plan to open your session? What icebreaker will you facilita…"
click at [437, 111] on p "The main activity I have is my slideshow with [PERSON_NAME] structure questions…" at bounding box center [299, 114] width 376 height 15
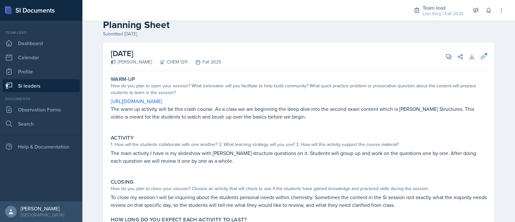
scroll to position [9, 0]
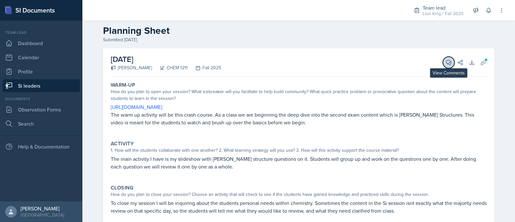
click at [447, 60] on icon at bounding box center [449, 62] width 5 height 5
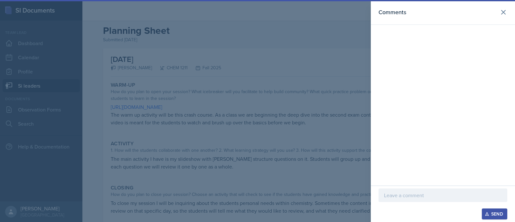
click at [409, 197] on p at bounding box center [443, 195] width 118 height 8
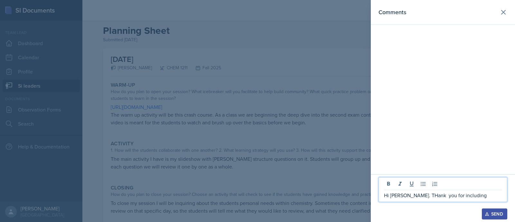
click at [413, 198] on p "Hi [PERSON_NAME]. THank you for including" at bounding box center [443, 195] width 118 height 8
click at [468, 194] on p "Hi [PERSON_NAME]. Thank you for including" at bounding box center [443, 195] width 118 height 8
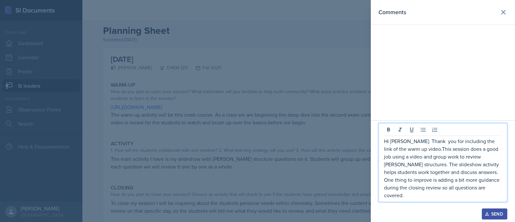
click at [433, 197] on p "Hi [PERSON_NAME]. Thank you for including the link of the warm up video.This se…" at bounding box center [443, 168] width 118 height 62
click at [435, 197] on p "Hi [PERSON_NAME]. Thank you for including the link of the warm up video.This se…" at bounding box center [443, 168] width 118 height 62
click at [420, 149] on p "Hi [PERSON_NAME]. Thank you for including the link of the warm up video.This se…" at bounding box center [443, 168] width 118 height 62
click at [417, 149] on p "Hi [PERSON_NAME]. Thank you for including the link of the warm up video.T his s…" at bounding box center [443, 168] width 118 height 62
click at [422, 149] on p "Hi [PERSON_NAME]. Thank you for including the link of the warm up video.T his s…" at bounding box center [443, 168] width 118 height 62
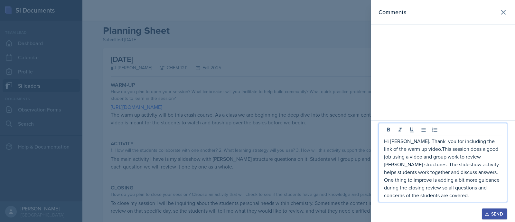
click at [419, 152] on p "Hi [PERSON_NAME]. Thank you for including the link of the warm up video.This se…" at bounding box center [443, 168] width 118 height 62
drag, startPoint x: 444, startPoint y: 200, endPoint x: 387, endPoint y: 155, distance: 72.7
click at [387, 155] on div "Hi [PERSON_NAME]. Thank you for including the link of the warm up video. This s…" at bounding box center [443, 162] width 129 height 79
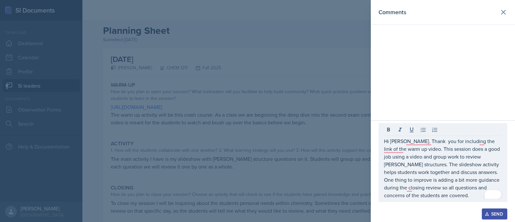
drag, startPoint x: 382, startPoint y: 141, endPoint x: 391, endPoint y: 145, distance: 9.6
click at [391, 145] on div "Hi [PERSON_NAME]. Thank you for including the link of the warm up video. This s…" at bounding box center [443, 162] width 129 height 79
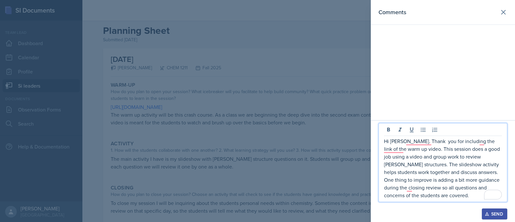
click at [419, 146] on p "Hi [PERSON_NAME]. Thank you for including the link of the warm up video. This s…" at bounding box center [443, 168] width 118 height 62
click at [414, 141] on p "Hi [PERSON_NAME]. Thank you for including the link of the warm up video. This s…" at bounding box center [443, 168] width 118 height 62
click at [395, 149] on p "Hi [PERSON_NAME]. Thank you for including the link of the warm up video. This s…" at bounding box center [443, 168] width 118 height 62
click at [498, 191] on div "3" at bounding box center [497, 194] width 7 height 7
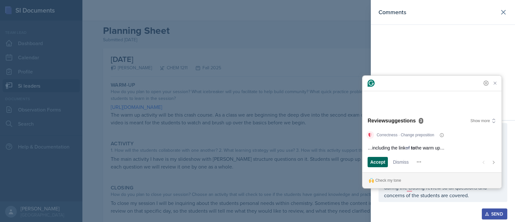
click at [385, 159] on span "Accept" at bounding box center [377, 161] width 15 height 7
drag, startPoint x: 385, startPoint y: 159, endPoint x: 377, endPoint y: 160, distance: 7.8
click at [377, 160] on span "Accept" at bounding box center [377, 161] width 15 height 7
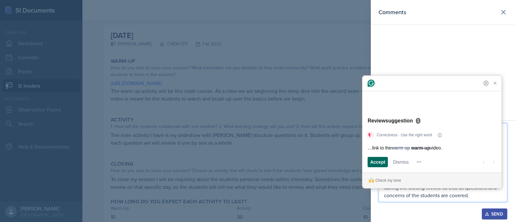
scroll to position [57, 0]
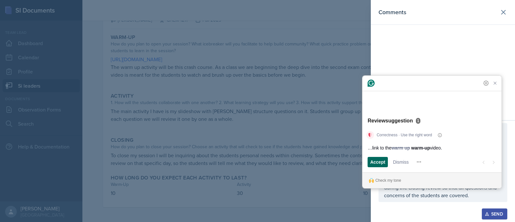
click at [377, 160] on span "Accept" at bounding box center [377, 161] width 15 height 7
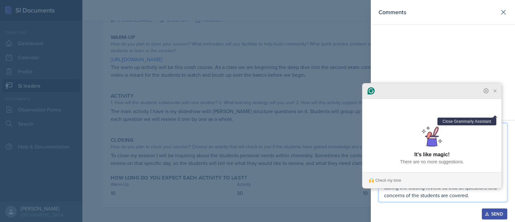
click at [494, 93] on icon "Close Grammarly Assistant" at bounding box center [495, 90] width 5 height 5
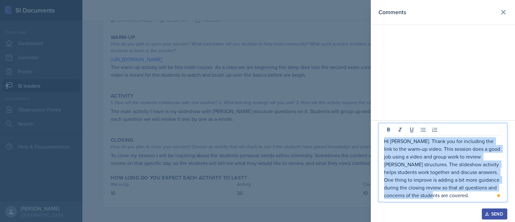
drag, startPoint x: 443, startPoint y: 198, endPoint x: 385, endPoint y: 141, distance: 81.3
click at [385, 141] on p "Hi [PERSON_NAME]. Thank you for including the link to the warm-up video. This s…" at bounding box center [443, 168] width 118 height 62
copy p "Hi [PERSON_NAME]. Thank you for including the link to the warm-up video. This s…"
click at [488, 214] on icon "button" at bounding box center [487, 214] width 5 height 5
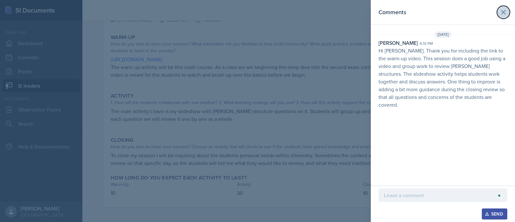
click at [502, 10] on icon at bounding box center [504, 12] width 4 height 4
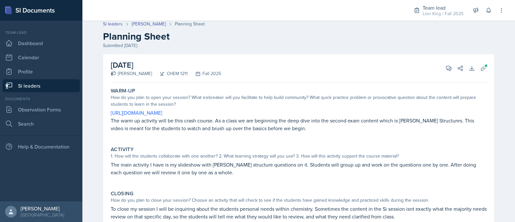
scroll to position [0, 0]
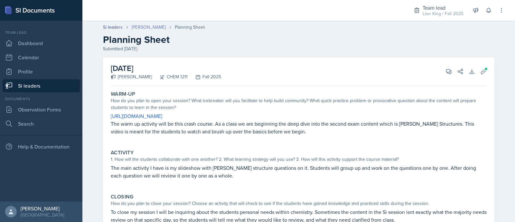
click at [136, 24] on link "[PERSON_NAME]" at bounding box center [149, 27] width 34 height 7
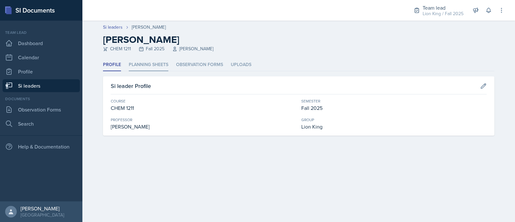
click at [160, 63] on li "Planning Sheets" at bounding box center [149, 65] width 40 height 13
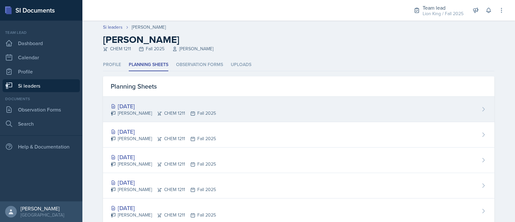
click at [158, 111] on icon at bounding box center [160, 113] width 4 height 4
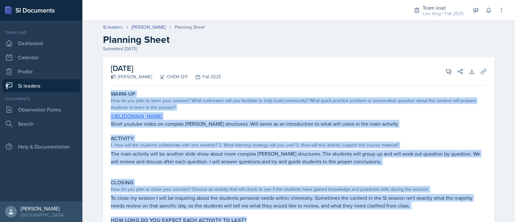
scroll to position [43, 0]
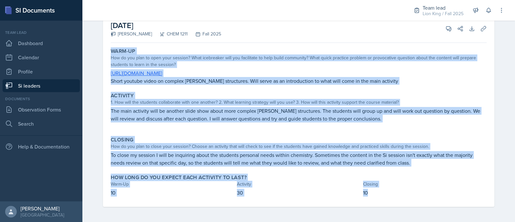
drag, startPoint x: 106, startPoint y: 91, endPoint x: 371, endPoint y: 196, distance: 284.8
click at [371, 196] on div "Warm-Up How do you plan to open your session? What icebreaker will you facilita…" at bounding box center [299, 125] width 376 height 161
copy div "Warm-Up How do you plan to open your session? What icebreaker will you facilita…"
click at [443, 30] on button "View Comments" at bounding box center [449, 29] width 12 height 12
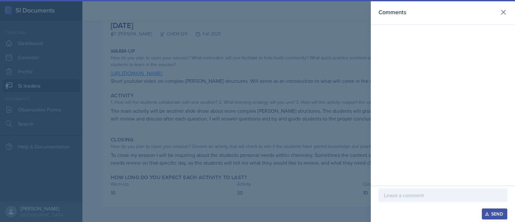
click at [395, 199] on p at bounding box center [443, 195] width 118 height 8
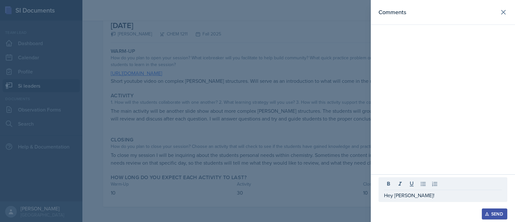
click at [418, 194] on p "Hey [PERSON_NAME]!" at bounding box center [443, 195] width 118 height 8
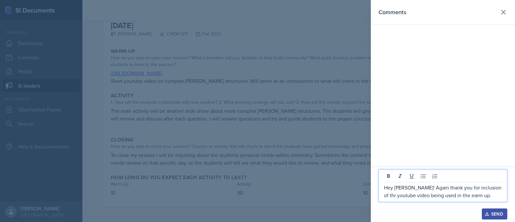
click at [390, 194] on p "Hey [PERSON_NAME]! Again thank you for inclusion of thr youtube video being use…" at bounding box center [443, 191] width 118 height 15
click at [393, 196] on p "Hey [PERSON_NAME]! Again thank you for inclusion of thr youtube video being use…" at bounding box center [443, 191] width 118 height 15
click at [460, 195] on p "Hey [PERSON_NAME]! Again thank you for inclusion of thr you tube video being us…" at bounding box center [443, 191] width 118 height 15
click at [453, 196] on p "Hey [PERSON_NAME]! Again thank you for inclusion of thr you tube video being us…" at bounding box center [443, 191] width 118 height 15
click at [488, 188] on p "Hey [PERSON_NAME]! Again thank you for inclusion of thr you tube video being us…" at bounding box center [443, 191] width 118 height 15
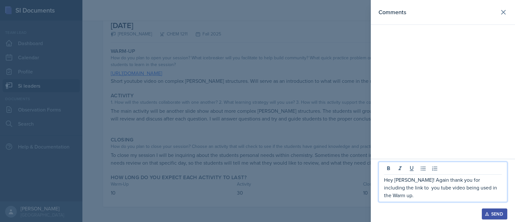
click at [491, 197] on p "Hey [PERSON_NAME]! Again thank you for including the link to you tube video bei…" at bounding box center [443, 187] width 118 height 23
click at [425, 189] on p "Hey [PERSON_NAME]! Again thank you for including the link to you tube video bei…" at bounding box center [443, 187] width 118 height 23
click at [488, 195] on p "Hey [PERSON_NAME]! Again ,thank you for including the link to you tube video be…" at bounding box center [443, 187] width 118 height 23
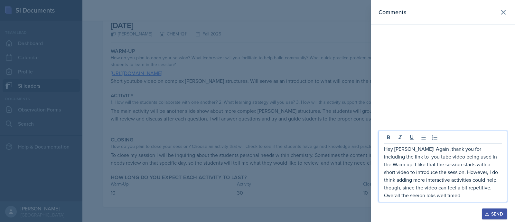
click at [388, 198] on p "Hey [PERSON_NAME]! Again ,thank you for including the link to you tube video be…" at bounding box center [443, 172] width 118 height 54
click at [422, 196] on p "Hey [PERSON_NAME]! Again ,thank you for including the link to you tube video be…" at bounding box center [443, 172] width 118 height 54
click at [435, 196] on p "Hey [PERSON_NAME]! Again ,thank you for including the link to you tube video be…" at bounding box center [443, 172] width 118 height 54
click at [437, 197] on p "Hey [PERSON_NAME]! Again ,thank you for including the link to you tube video be…" at bounding box center [443, 172] width 118 height 54
click at [495, 186] on p "Hey [PERSON_NAME]! Again ,thank you for including the link to you tube video be…" at bounding box center [443, 172] width 118 height 54
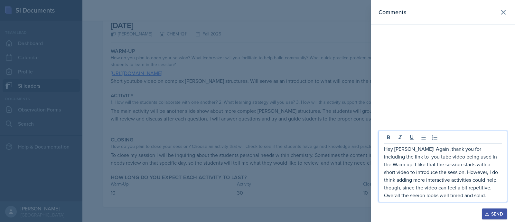
click at [495, 189] on p "Hey [PERSON_NAME]! Again ,thank you for including the link to you tube video be…" at bounding box center [443, 172] width 118 height 54
click at [422, 177] on p "Hey [PERSON_NAME]! Again ,thank you for including the link to you tube video be…" at bounding box center [443, 172] width 118 height 54
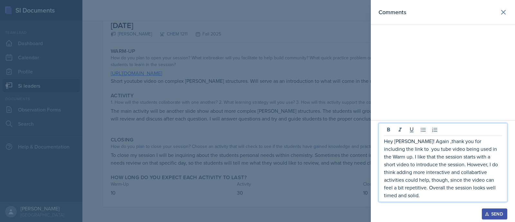
click at [443, 171] on p "Hey [PERSON_NAME]! Again ,thank you for including the link to you tube video be…" at bounding box center [443, 168] width 118 height 62
click at [408, 197] on p "Hey [PERSON_NAME]! Again ,thank you for including the link to you tube video be…" at bounding box center [443, 168] width 118 height 62
click at [492, 215] on div "Send" at bounding box center [494, 213] width 17 height 5
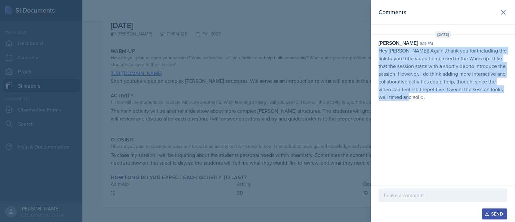
drag, startPoint x: 438, startPoint y: 106, endPoint x: 379, endPoint y: 51, distance: 80.9
click at [379, 51] on div "Comments [DATE] [PERSON_NAME] 6:19 pm Hey [PERSON_NAME]! Again ,thank you for i…" at bounding box center [443, 92] width 144 height 185
copy p "Hey [PERSON_NAME]! Again ,thank you for including the link to you tube video be…"
click at [502, 12] on icon at bounding box center [504, 12] width 8 height 8
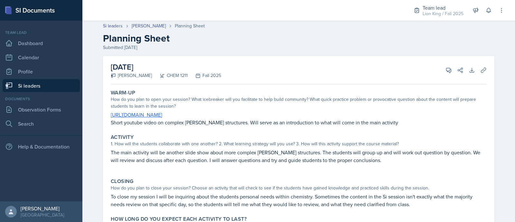
scroll to position [0, 0]
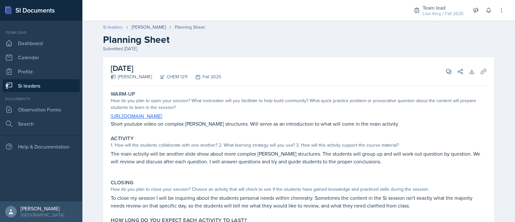
click at [114, 28] on link "Si leaders" at bounding box center [113, 27] width 20 height 7
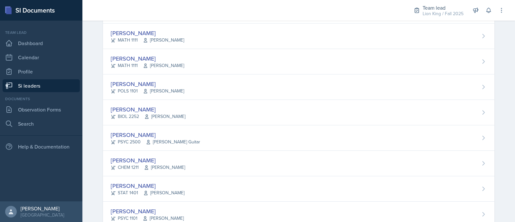
scroll to position [119, 0]
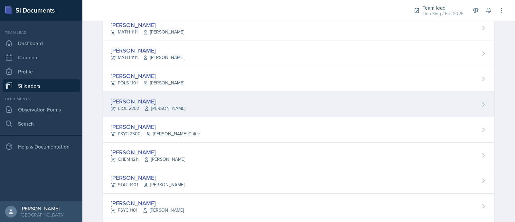
click at [453, 94] on div "[PERSON_NAME] BIOL 2252 [PERSON_NAME]" at bounding box center [299, 104] width 392 height 25
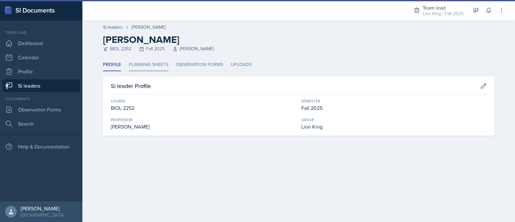
click at [151, 62] on li "Planning Sheets" at bounding box center [149, 65] width 40 height 13
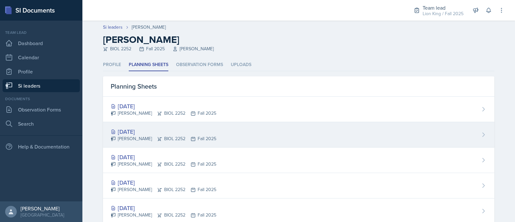
click at [155, 129] on div "[DATE]" at bounding box center [164, 131] width 106 height 9
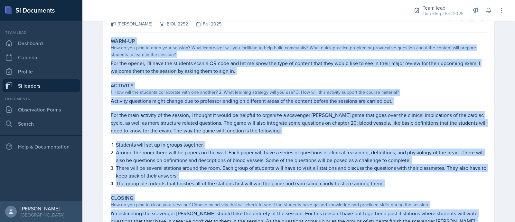
scroll to position [119, 0]
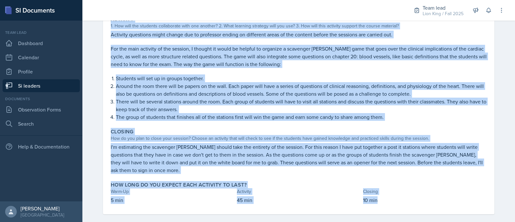
drag, startPoint x: 109, startPoint y: 89, endPoint x: 375, endPoint y: 196, distance: 286.4
click at [375, 196] on div "Warm-Up How do you plan to open your session? What icebreaker will you facilita…" at bounding box center [299, 91] width 376 height 245
copy div "Warm-Up How do you plan to open your session? What icebreaker will you facilita…"
click at [479, 114] on p "The group of students that finishes all of the stations first will win the game…" at bounding box center [301, 117] width 371 height 8
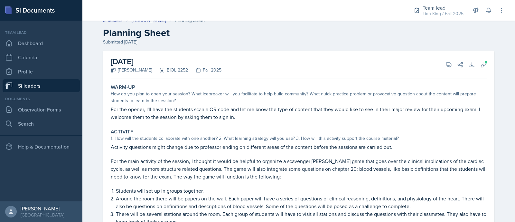
scroll to position [0, 0]
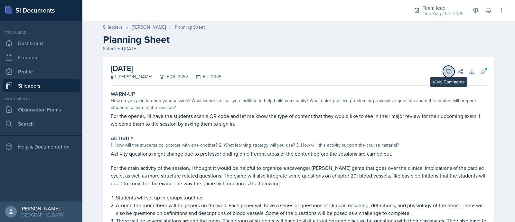
click at [450, 69] on span at bounding box center [451, 69] width 3 height 3
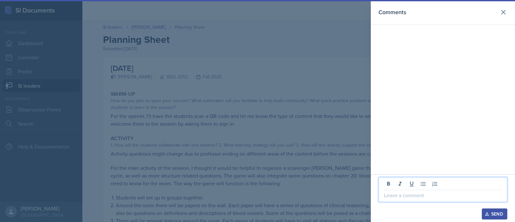
click at [403, 195] on p at bounding box center [443, 195] width 118 height 8
click at [504, 11] on icon at bounding box center [504, 12] width 8 height 8
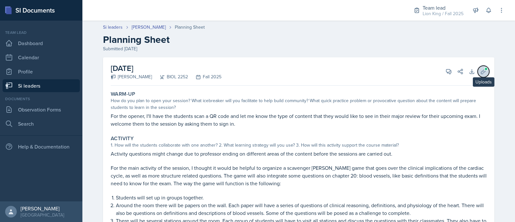
click at [481, 72] on icon at bounding box center [483, 71] width 6 height 6
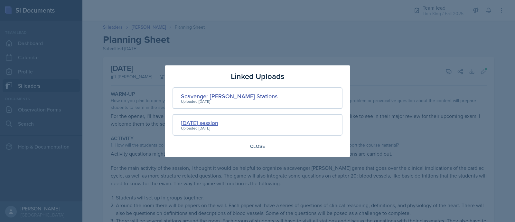
click at [201, 122] on div "[DATE] session" at bounding box center [199, 123] width 37 height 9
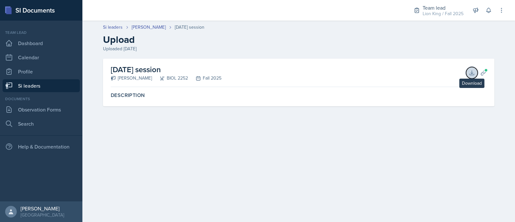
click at [472, 77] on button "Download" at bounding box center [472, 73] width 12 height 12
click at [162, 31] on div "Si leaders [PERSON_NAME] [DATE] session Upload Uploaded [DATE]" at bounding box center [299, 38] width 412 height 28
click at [159, 26] on link "[PERSON_NAME]" at bounding box center [149, 27] width 34 height 7
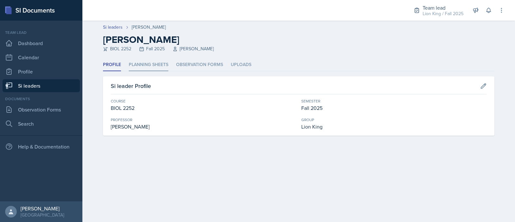
click at [144, 65] on li "Planning Sheets" at bounding box center [149, 65] width 40 height 13
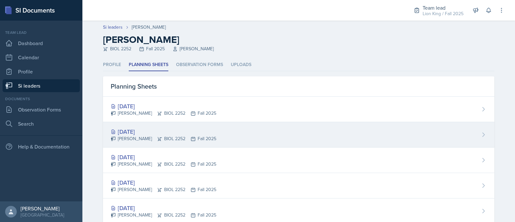
click at [242, 135] on div "[DATE] [PERSON_NAME] BIOL 2252 Fall 2025" at bounding box center [299, 134] width 392 height 25
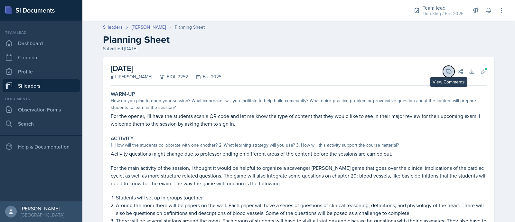
click at [443, 72] on button "View Comments" at bounding box center [449, 72] width 12 height 12
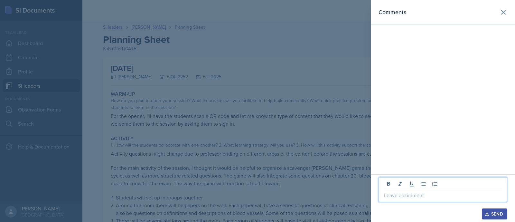
click at [402, 197] on p at bounding box center [443, 195] width 118 height 8
drag, startPoint x: 402, startPoint y: 197, endPoint x: 422, endPoint y: 202, distance: 20.9
click at [422, 202] on div at bounding box center [443, 205] width 129 height 6
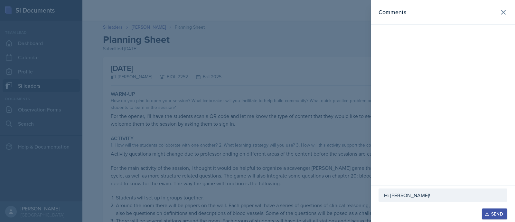
click at [417, 195] on p "Hi [PERSON_NAME]!" at bounding box center [443, 195] width 118 height 8
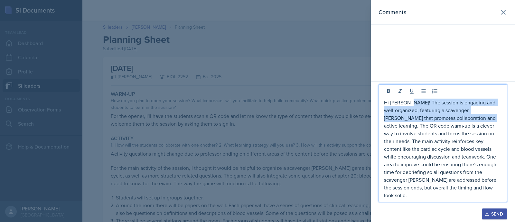
drag, startPoint x: 408, startPoint y: 107, endPoint x: 483, endPoint y: 124, distance: 77.3
click at [483, 124] on p "Hi [PERSON_NAME]! The session is engaging and well-organized, featuring a scave…" at bounding box center [443, 149] width 118 height 100
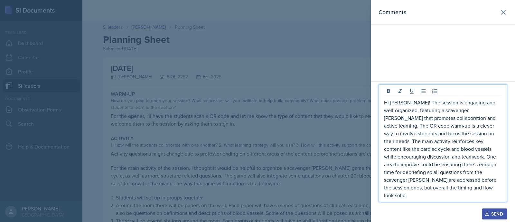
click at [406, 112] on p "Hi [PERSON_NAME]! The session is engaging and well-organized, featuring a scave…" at bounding box center [443, 149] width 118 height 100
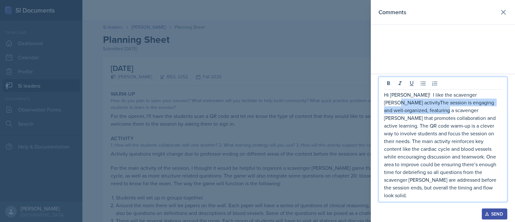
drag, startPoint x: 480, startPoint y: 110, endPoint x: 419, endPoint y: 123, distance: 62.2
click at [419, 123] on p "Hi [PERSON_NAME]! I like the scavenger [PERSON_NAME] activityThe session is eng…" at bounding box center [443, 145] width 118 height 108
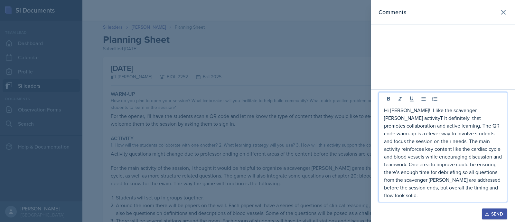
click at [471, 120] on p "Hi [PERSON_NAME]! I like the scavenger [PERSON_NAME] activityT It definitely th…" at bounding box center [443, 152] width 118 height 93
click at [415, 126] on p "Hi [PERSON_NAME]! I like the scavenger [PERSON_NAME] activity It definitely tha…" at bounding box center [443, 152] width 118 height 93
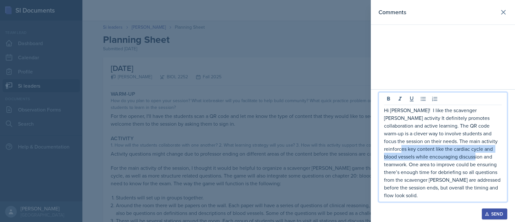
drag, startPoint x: 472, startPoint y: 166, endPoint x: 493, endPoint y: 149, distance: 26.6
click at [493, 149] on p "Hi [PERSON_NAME]! I like the scavenger [PERSON_NAME] activity It definitely pro…" at bounding box center [443, 152] width 118 height 93
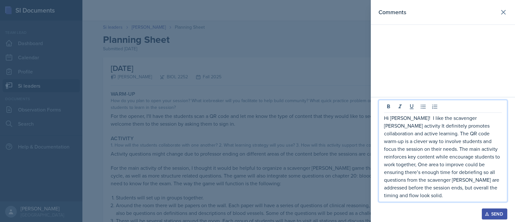
click at [405, 124] on p "Hi [PERSON_NAME]! I like the scavenger [PERSON_NAME] activity It definitely pro…" at bounding box center [443, 156] width 118 height 85
click at [477, 128] on p "Hi [PERSON_NAME]! I like the scavenger [PERSON_NAME] activity It definitely pro…" at bounding box center [443, 156] width 118 height 85
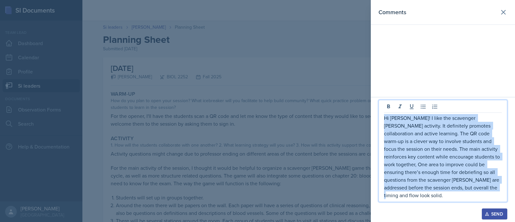
drag, startPoint x: 497, startPoint y: 197, endPoint x: 382, endPoint y: 124, distance: 135.8
click at [382, 124] on div "Hi [PERSON_NAME]! I like the scavenger [PERSON_NAME] activity. It definitely pr…" at bounding box center [443, 151] width 129 height 102
copy p "Hi [PERSON_NAME]! I like the scavenger [PERSON_NAME] activity. It definitely pr…"
click at [425, 172] on p "Hi [PERSON_NAME]! I like the scavenger [PERSON_NAME] activity. It definitely pr…" at bounding box center [443, 156] width 118 height 85
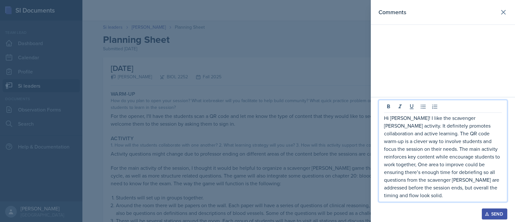
click at [420, 164] on p "Hi [PERSON_NAME]! I like the scavenger [PERSON_NAME] activity. It definitely pr…" at bounding box center [443, 156] width 118 height 85
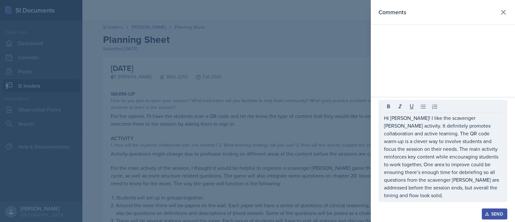
click at [493, 214] on div "Send" at bounding box center [494, 213] width 17 height 5
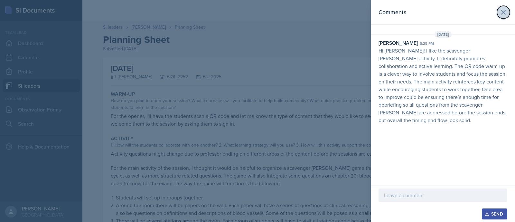
click at [500, 14] on icon at bounding box center [504, 12] width 8 height 8
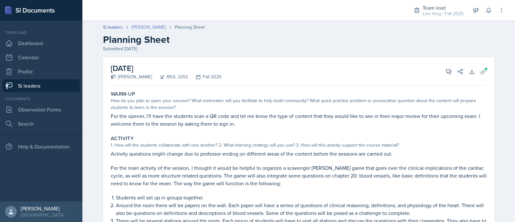
click at [132, 27] on link "[PERSON_NAME]" at bounding box center [149, 27] width 34 height 7
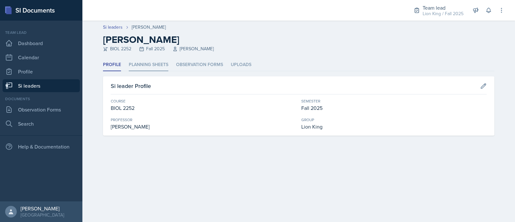
click at [144, 65] on li "Planning Sheets" at bounding box center [149, 65] width 40 height 13
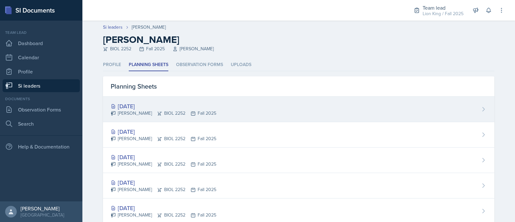
click at [157, 108] on div "[DATE]" at bounding box center [164, 106] width 106 height 9
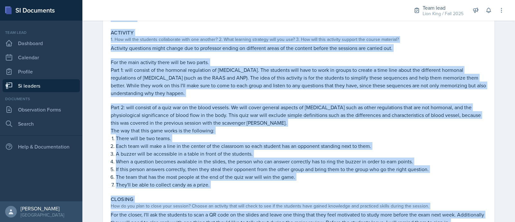
scroll to position [173, 0]
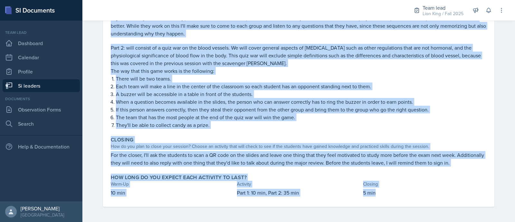
drag, startPoint x: 107, startPoint y: 91, endPoint x: 423, endPoint y: 194, distance: 332.5
click at [423, 194] on div "Warm-Up How do you plan to open your session? What icebreaker will you facilita…" at bounding box center [299, 60] width 376 height 291
copy div "Warm-Up How do you plan to open your session? What icebreaker will you facilita…"
click at [223, 53] on p "Part 2: will consist of a quiz war on the blood vessels. We will cover general …" at bounding box center [299, 55] width 376 height 23
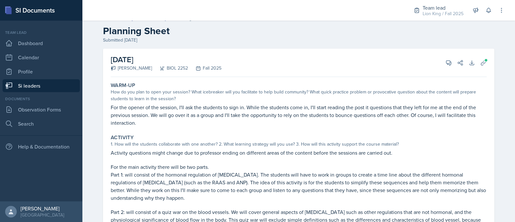
scroll to position [1, 0]
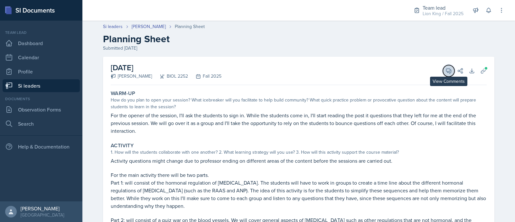
click at [444, 75] on button "View Comments" at bounding box center [449, 71] width 12 height 12
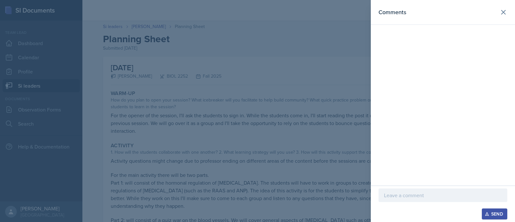
click at [392, 193] on p at bounding box center [443, 195] width 118 height 8
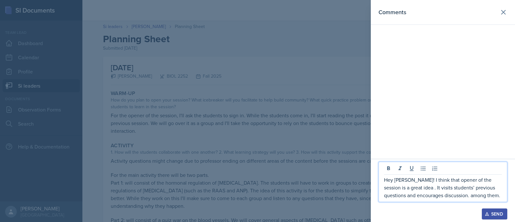
click at [435, 193] on p "Hey [PERSON_NAME]! I think that opener of the session is a great idea . It visi…" at bounding box center [443, 187] width 118 height 23
click at [438, 196] on p "Hey [PERSON_NAME]! I think that opener of the session is a great idea . It visi…" at bounding box center [443, 187] width 118 height 23
click at [483, 198] on p "Hey [PERSON_NAME]! I think that opener of the session is a great idea . It visi…" at bounding box center [443, 187] width 118 height 23
click at [440, 197] on p "Hey [PERSON_NAME]! I think that opener of the session is a great idea . It visi…" at bounding box center [443, 187] width 118 height 23
click at [469, 196] on p "Hey [PERSON_NAME]! I think that opener of the session is a great idea . It visi…" at bounding box center [443, 187] width 118 height 23
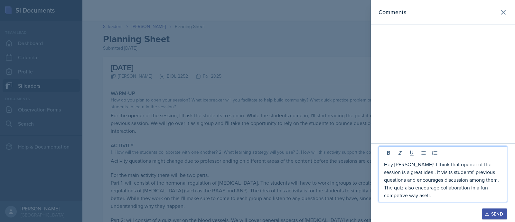
click at [469, 188] on p "Hey [PERSON_NAME]! I think that opener of the session is a great idea . It visi…" at bounding box center [443, 179] width 118 height 39
drag, startPoint x: 469, startPoint y: 188, endPoint x: 477, endPoint y: 185, distance: 8.8
click at [477, 185] on p "Hey [PERSON_NAME]! I think that opener of the session is a great idea . It visi…" at bounding box center [443, 179] width 118 height 39
click at [473, 188] on p "Hey [PERSON_NAME]! I think that opener of the session is a great idea . It visi…" at bounding box center [443, 179] width 118 height 39
click at [476, 189] on p "Hey [PERSON_NAME]! I think that opener of the session is a great idea . It visi…" at bounding box center [443, 179] width 118 height 39
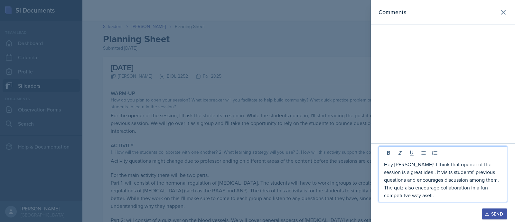
click at [421, 197] on p "Hey [PERSON_NAME]! I think that opener of the session is a great idea . It visi…" at bounding box center [443, 179] width 118 height 39
click at [469, 190] on p "Hey [PERSON_NAME]! I think that opener of the session is a great idea . It visi…" at bounding box center [443, 179] width 118 height 39
click at [410, 196] on p "Hey [PERSON_NAME]! I think that opener of the session is a great idea . It visi…" at bounding box center [443, 179] width 118 height 39
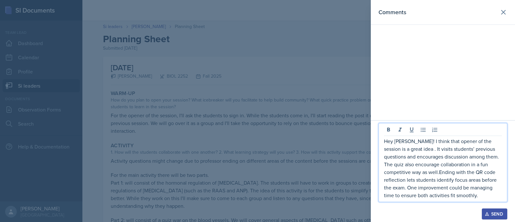
click at [451, 174] on p "Hey [PERSON_NAME]! I think that opener of the session is a great idea . It visi…" at bounding box center [443, 168] width 118 height 62
click at [473, 172] on p "Hey [PERSON_NAME]! I think that opener of the session is a great idea . It visi…" at bounding box center [443, 168] width 118 height 62
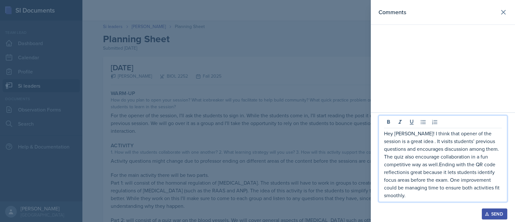
click at [467, 171] on p "Hey [PERSON_NAME]! I think that opener of the session is a great idea . It visi…" at bounding box center [443, 164] width 118 height 70
click at [472, 172] on p "Hey [PERSON_NAME]! I think that opener of the session is a great idea . It visi…" at bounding box center [443, 164] width 118 height 70
click at [393, 172] on p "Hey [PERSON_NAME]! I think that opener of the session is a great idea . It visi…" at bounding box center [443, 164] width 118 height 70
click at [485, 198] on p "Hey [PERSON_NAME]! I think that opener of the session is a great idea . It visi…" at bounding box center [443, 164] width 118 height 70
click at [488, 214] on icon "button" at bounding box center [487, 214] width 4 height 4
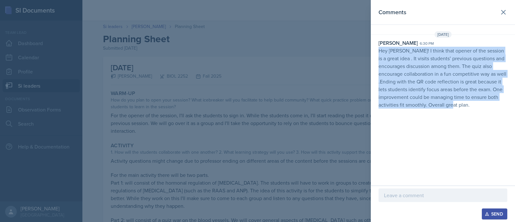
drag, startPoint x: 480, startPoint y: 109, endPoint x: 377, endPoint y: 49, distance: 119.5
click at [377, 49] on div "[DATE] [PERSON_NAME] 6:30 pm Hey [PERSON_NAME]! I think that opener of the sess…" at bounding box center [443, 71] width 144 height 80
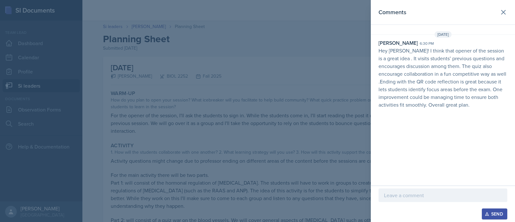
drag, startPoint x: 462, startPoint y: 46, endPoint x: 501, endPoint y: 22, distance: 45.8
click at [501, 22] on header "Comments" at bounding box center [443, 12] width 144 height 25
click at [505, 13] on icon at bounding box center [504, 12] width 4 height 4
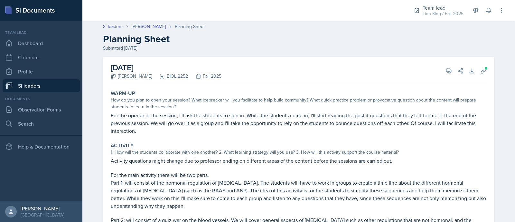
scroll to position [0, 0]
click at [148, 25] on link "[PERSON_NAME]" at bounding box center [149, 27] width 34 height 7
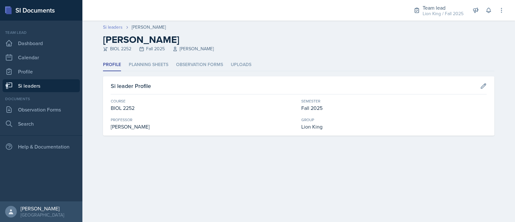
click at [110, 28] on link "Si leaders" at bounding box center [113, 27] width 20 height 7
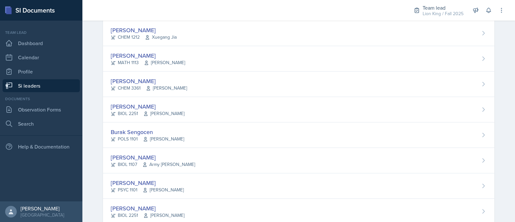
scroll to position [423, 0]
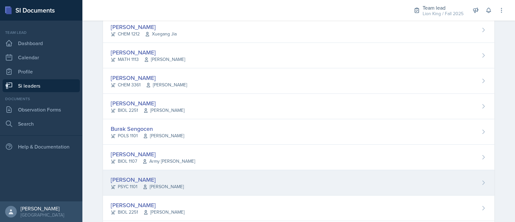
click at [446, 184] on div "[PERSON_NAME] PSYC 1101 [PERSON_NAME]" at bounding box center [299, 182] width 392 height 25
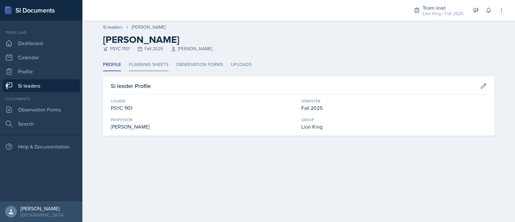
click at [136, 65] on li "Planning Sheets" at bounding box center [149, 65] width 40 height 13
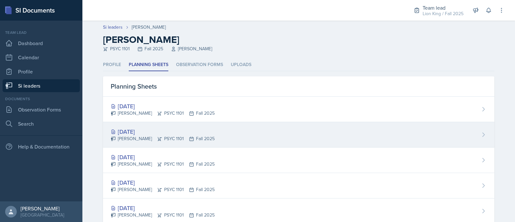
click at [165, 131] on div "[DATE]" at bounding box center [163, 131] width 104 height 9
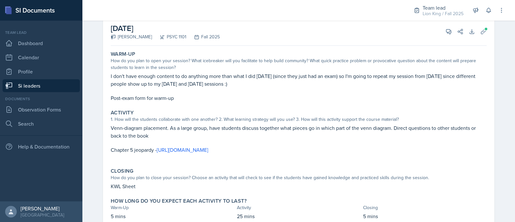
scroll to position [63, 0]
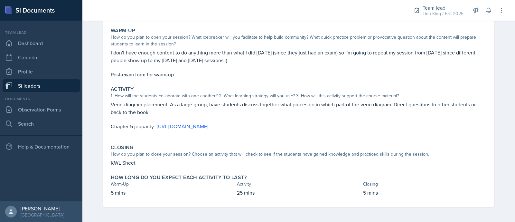
drag, startPoint x: 109, startPoint y: 69, endPoint x: 382, endPoint y: 195, distance: 300.0
click at [382, 195] on div "[DATE] [PERSON_NAME] PSYC 1101 Fall 2025 View Comments Comments Send Share Down…" at bounding box center [299, 100] width 392 height 213
click at [157, 60] on p "I don't have enough content to do anything more than what I did [DATE] (since t…" at bounding box center [299, 56] width 376 height 15
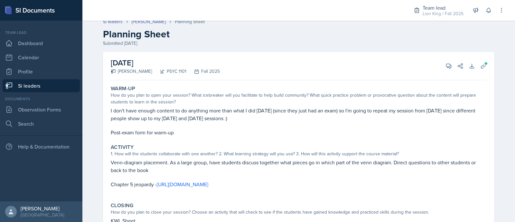
scroll to position [0, 0]
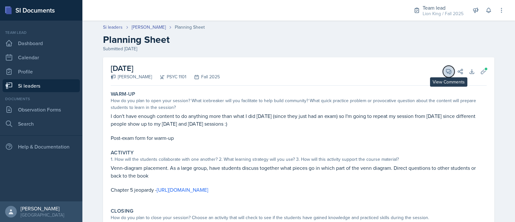
click at [446, 74] on icon at bounding box center [449, 71] width 6 height 6
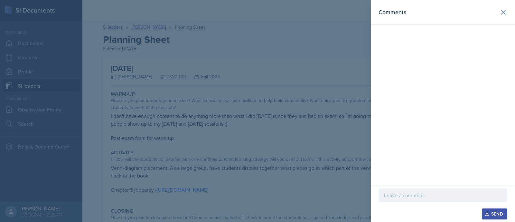
click at [399, 196] on p at bounding box center [443, 195] width 118 height 8
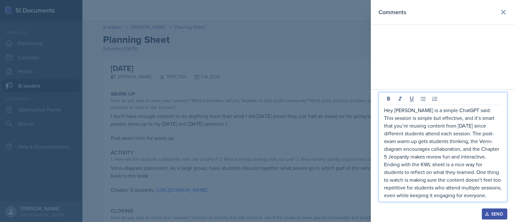
drag, startPoint x: 446, startPoint y: 108, endPoint x: 496, endPoint y: 207, distance: 110.3
click at [496, 207] on div "Hey [PERSON_NAME] is a simple ChatGPT said: This session is simple but effectiv…" at bounding box center [443, 150] width 129 height 116
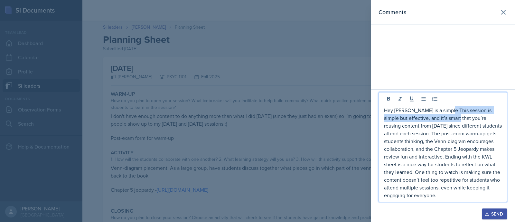
drag, startPoint x: 447, startPoint y: 111, endPoint x: 451, endPoint y: 119, distance: 8.9
click at [451, 119] on p "Hey [PERSON_NAME] is a simple This session is simple but effective, and it’s sm…" at bounding box center [443, 152] width 118 height 93
click at [444, 109] on p "Hey [PERSON_NAME] is a simple This session is simple but effective, and it’s sm…" at bounding box center [443, 152] width 118 height 93
drag, startPoint x: 445, startPoint y: 111, endPoint x: 419, endPoint y: 107, distance: 25.8
click at [419, 107] on p "Hey [PERSON_NAME] is a simple This session is simple but effective, and it’s sm…" at bounding box center [443, 152] width 118 height 93
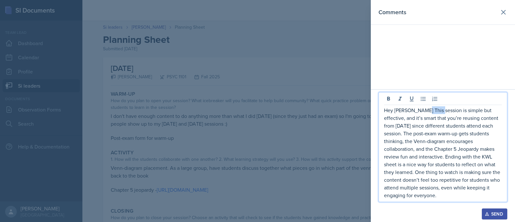
drag, startPoint x: 438, startPoint y: 112, endPoint x: 420, endPoint y: 109, distance: 17.9
click at [420, 109] on p "Hey [PERSON_NAME] This session is simple but effective, and it’s smart that you…" at bounding box center [443, 152] width 118 height 93
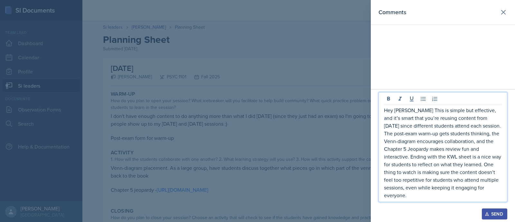
click at [425, 115] on p "Hey [PERSON_NAME] This is simple but effective, and it’s smart that you’re reus…" at bounding box center [443, 152] width 118 height 93
click at [472, 113] on p "Hey [PERSON_NAME] This is a simple but effective, and it’s smart that you’re re…" at bounding box center [443, 152] width 118 height 93
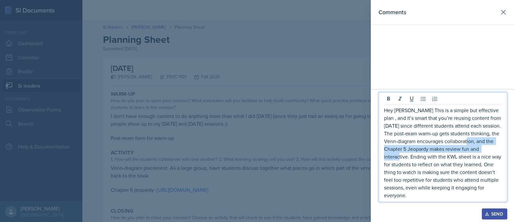
drag, startPoint x: 415, startPoint y: 149, endPoint x: 443, endPoint y: 158, distance: 29.0
click at [443, 158] on p "Hey [PERSON_NAME] This is a simple but effective plan , and it’s smart that you…" at bounding box center [443, 152] width 118 height 93
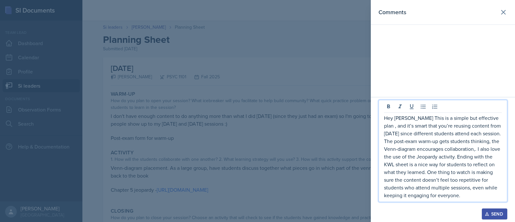
click at [485, 210] on button "Send" at bounding box center [494, 213] width 25 height 11
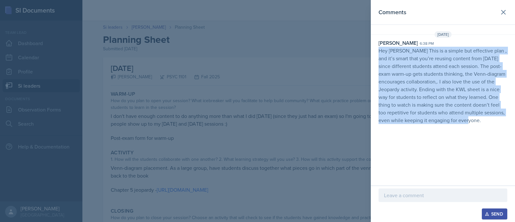
drag, startPoint x: 489, startPoint y: 125, endPoint x: 378, endPoint y: 51, distance: 133.5
click at [378, 51] on div "[DATE] [PERSON_NAME] 6:38 pm Hey [PERSON_NAME] This is a simple but effective p…" at bounding box center [443, 78] width 144 height 95
click at [489, 27] on div "Comments [DATE] [PERSON_NAME] 6:38 pm Hey [PERSON_NAME] This is a simple but ef…" at bounding box center [443, 92] width 144 height 185
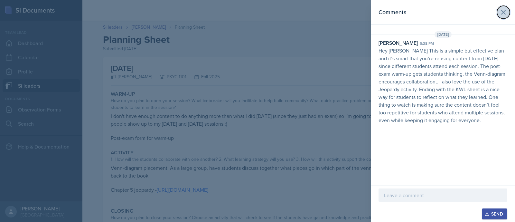
click at [503, 15] on icon at bounding box center [504, 12] width 8 height 8
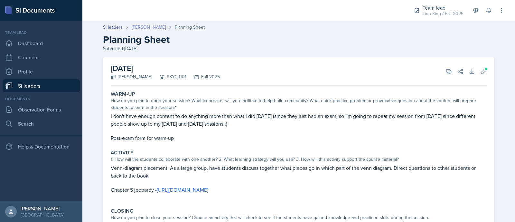
click at [146, 28] on link "[PERSON_NAME]" at bounding box center [149, 27] width 34 height 7
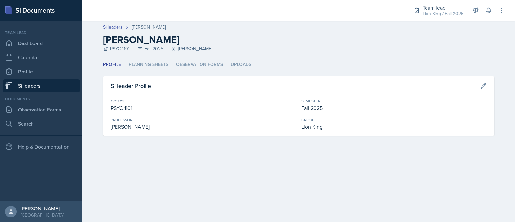
click at [143, 68] on li "Planning Sheets" at bounding box center [149, 65] width 40 height 13
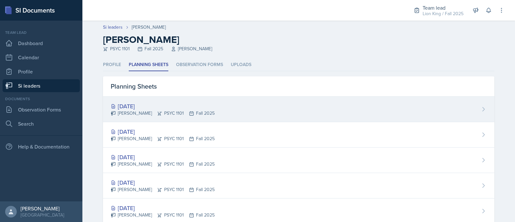
click at [151, 107] on div "[DATE]" at bounding box center [163, 106] width 104 height 9
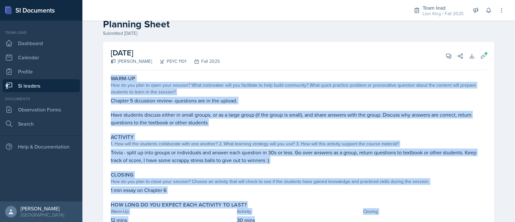
scroll to position [43, 0]
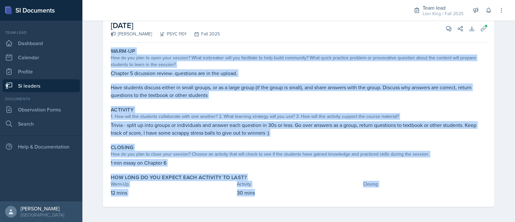
drag, startPoint x: 105, startPoint y: 94, endPoint x: 362, endPoint y: 205, distance: 280.1
click at [362, 205] on div "Warm-Up How do you plan to open your session? What icebreaker will you facilita…" at bounding box center [299, 125] width 376 height 161
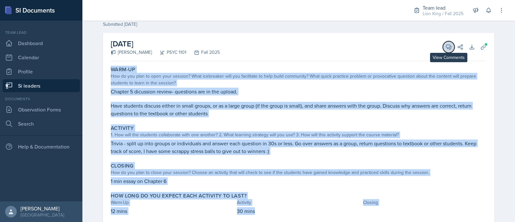
click at [450, 44] on span at bounding box center [451, 44] width 3 height 3
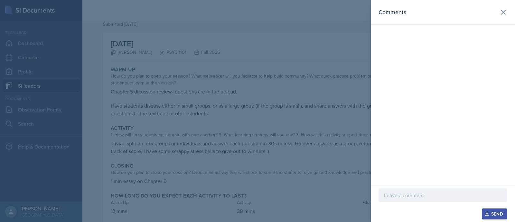
click at [415, 197] on p at bounding box center [443, 195] width 118 height 8
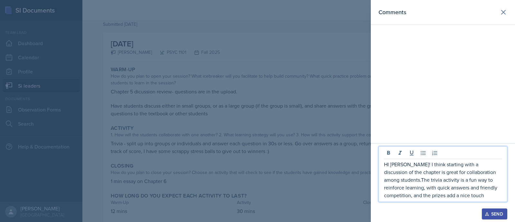
click at [406, 180] on p "HI [PERSON_NAME]! I think starting with a discussion of the chapter is great fo…" at bounding box center [443, 179] width 118 height 39
click at [488, 173] on p "HI [PERSON_NAME]! I think starting with a discussion of the chapter is great fo…" at bounding box center [443, 179] width 118 height 39
click at [496, 174] on p "HI [PERSON_NAME]! I think starting with a discussion of the chapter is great fo…" at bounding box center [443, 179] width 118 height 39
drag, startPoint x: 453, startPoint y: 181, endPoint x: 475, endPoint y: 183, distance: 22.6
click at [475, 183] on p "HI [PERSON_NAME]! I think starting with a discussion of the chapter is great fo…" at bounding box center [443, 179] width 118 height 39
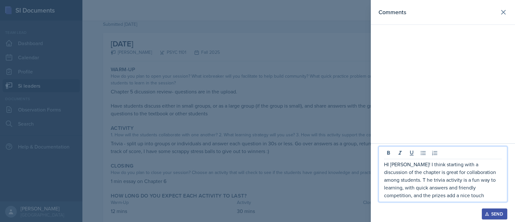
click at [473, 181] on p "HI [PERSON_NAME]! I think starting with a discussion of the chapter is great fo…" at bounding box center [443, 179] width 118 height 39
click at [470, 189] on p "HI [PERSON_NAME]! I think starting with a discussion of the chapter is great fo…" at bounding box center [443, 179] width 118 height 39
click at [448, 195] on p "HI [PERSON_NAME]! I think starting with a discussion of the chapter is great fo…" at bounding box center [443, 179] width 118 height 39
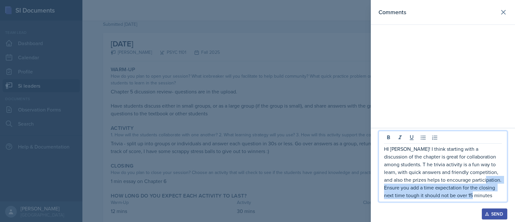
drag, startPoint x: 475, startPoint y: 177, endPoint x: 485, endPoint y: 196, distance: 20.7
click at [485, 196] on p "HI [PERSON_NAME]! I think starting with a discussion of the chapter is great fo…" at bounding box center [443, 172] width 118 height 54
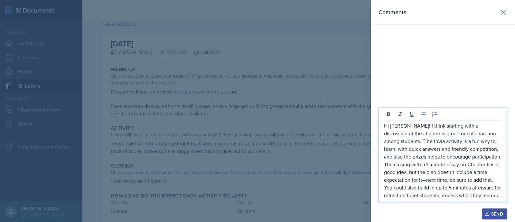
click at [391, 179] on p "HI [PERSON_NAME]! I think starting with a discussion of the chapter is great fo…" at bounding box center [443, 160] width 118 height 77
click at [500, 173] on p "HI [PERSON_NAME]! I think starting with a discussion of the chapter is great fo…" at bounding box center [443, 160] width 118 height 77
click at [395, 179] on p "HI [PERSON_NAME]! I think starting with a discussion of the chapter is great fo…" at bounding box center [443, 160] width 118 height 77
click at [478, 195] on p "HI [PERSON_NAME]! I think starting with a discussion of the chapter is great fo…" at bounding box center [443, 160] width 118 height 77
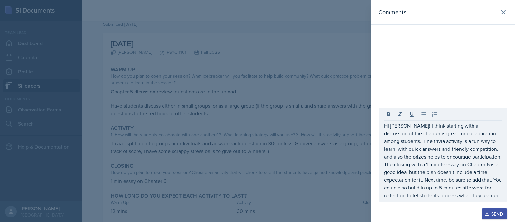
click at [466, 108] on div "HI [PERSON_NAME]! I think starting with a discussion of the chapter is great fo…" at bounding box center [443, 155] width 129 height 94
click at [502, 134] on div "HI [PERSON_NAME]! I think starting with a discussion of the chapter is great fo…" at bounding box center [443, 155] width 129 height 94
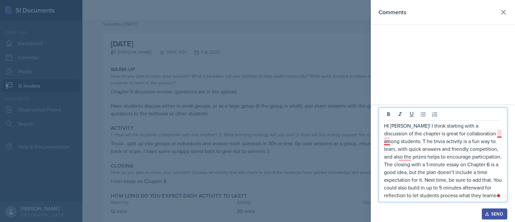
click at [498, 135] on p "HI [PERSON_NAME]! I think starting with a discussion of the chapter is great fo…" at bounding box center [443, 160] width 118 height 77
click at [501, 135] on p "HI [PERSON_NAME]! I think starting with a discussion of the chapter is great fo…" at bounding box center [443, 160] width 118 height 77
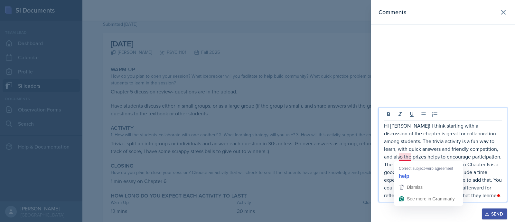
click at [404, 159] on p "HI [PERSON_NAME]! I think starting with a discussion of the chapter is great fo…" at bounding box center [443, 160] width 118 height 77
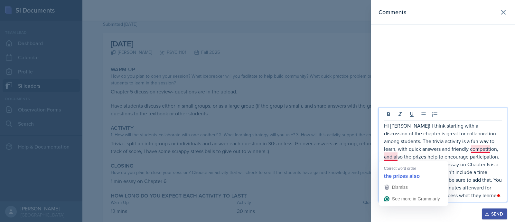
click at [391, 157] on p "HI [PERSON_NAME]! I think starting with a discussion of the chapter is great fo…" at bounding box center [443, 160] width 118 height 77
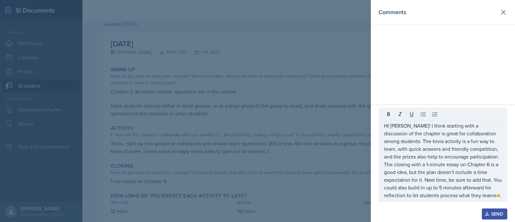
drag, startPoint x: 483, startPoint y: 201, endPoint x: 392, endPoint y: 149, distance: 104.4
click at [392, 149] on div "HI [PERSON_NAME]! I think starting with a discussion of the chapter is great fo…" at bounding box center [443, 155] width 129 height 94
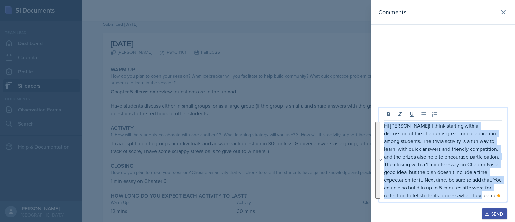
drag, startPoint x: 385, startPoint y: 126, endPoint x: 514, endPoint y: 195, distance: 146.3
click at [514, 195] on div "HI [PERSON_NAME]! I think starting with a discussion of the chapter is great fo…" at bounding box center [443, 163] width 144 height 117
click at [496, 212] on div "Send" at bounding box center [494, 213] width 17 height 5
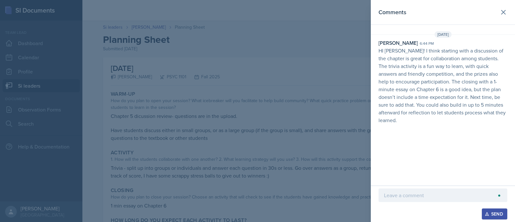
scroll to position [24, 0]
click at [505, 9] on icon at bounding box center [504, 12] width 8 height 8
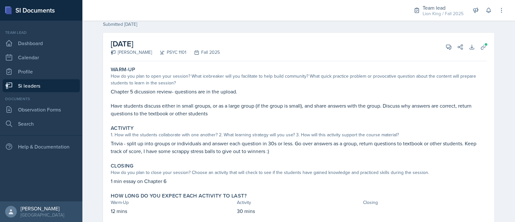
scroll to position [43, 0]
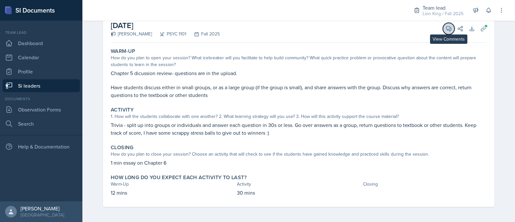
click at [446, 31] on icon at bounding box center [449, 28] width 6 height 6
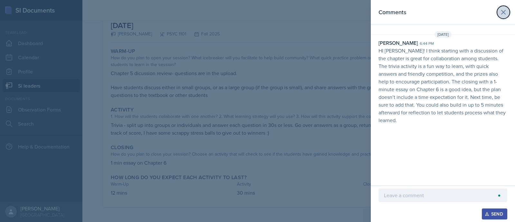
click at [504, 9] on icon at bounding box center [504, 12] width 8 height 8
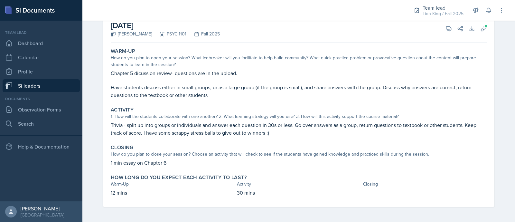
scroll to position [4, 0]
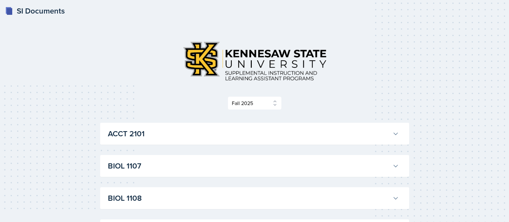
select select "2bed604d-1099-4043-b1bc-2365e8740244"
